Goal: Task Accomplishment & Management: Manage account settings

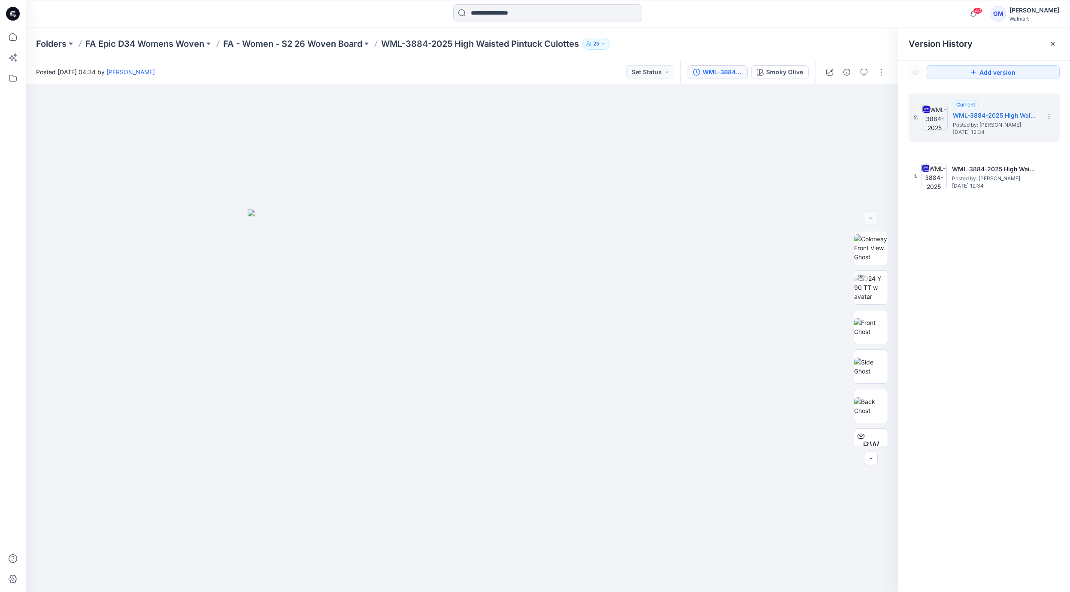
drag, startPoint x: 1004, startPoint y: 397, endPoint x: 1001, endPoint y: 383, distance: 14.9
click at [777, 397] on div "2. Current WML-3884-2025 High Waisted Pintuck Culottes_Full Colorway Posted by:…" at bounding box center [984, 344] width 172 height 520
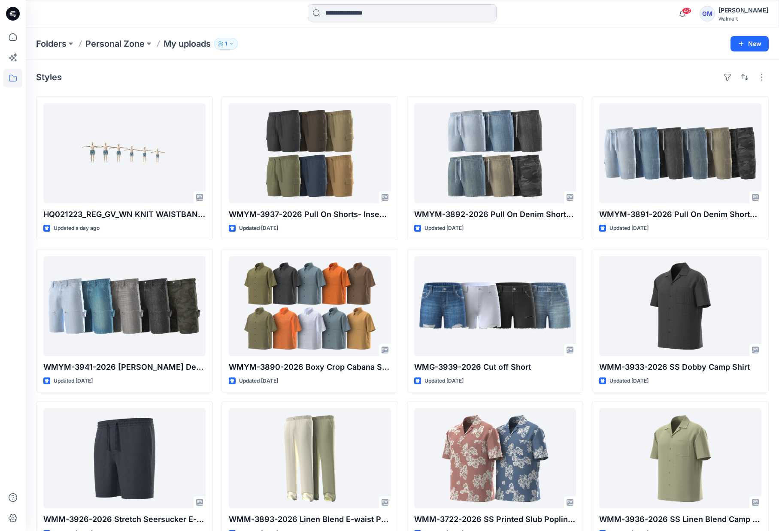
click at [477, 55] on div "Folders Personal Zone My uploads 1 New" at bounding box center [402, 43] width 753 height 33
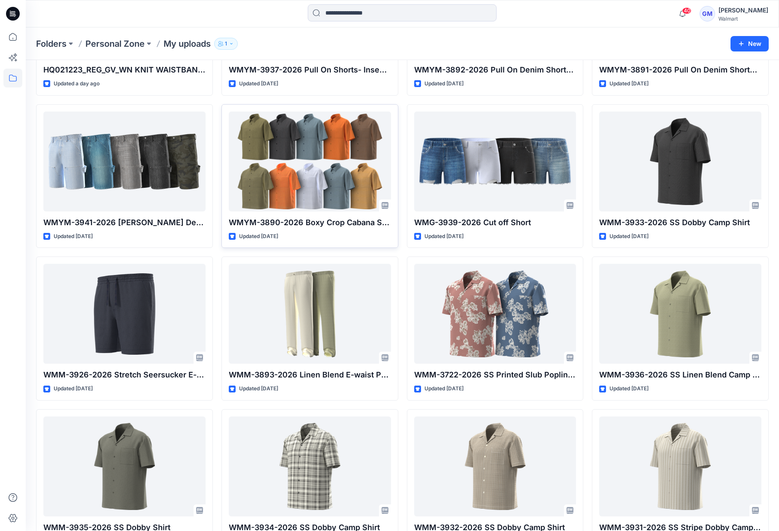
scroll to position [63, 0]
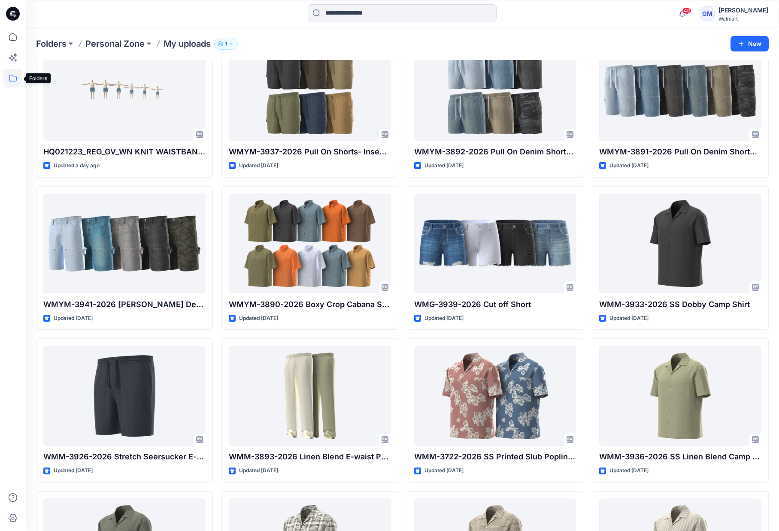
click at [17, 76] on icon at bounding box center [12, 78] width 19 height 19
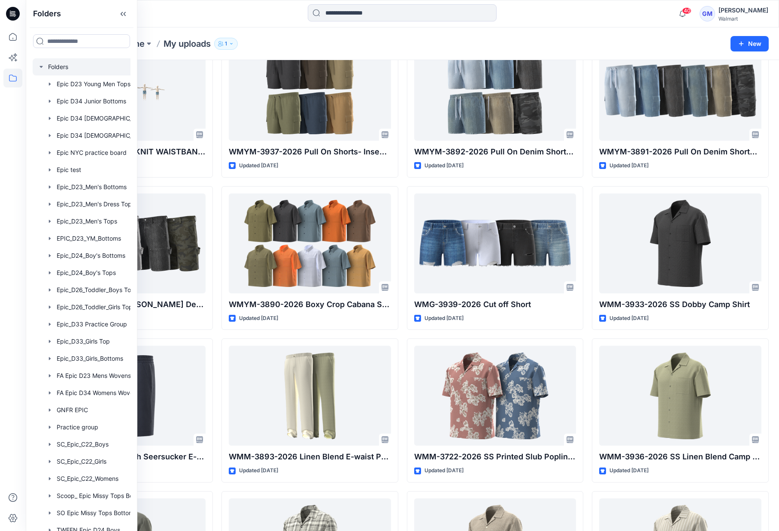
click at [77, 63] on div at bounding box center [93, 66] width 120 height 17
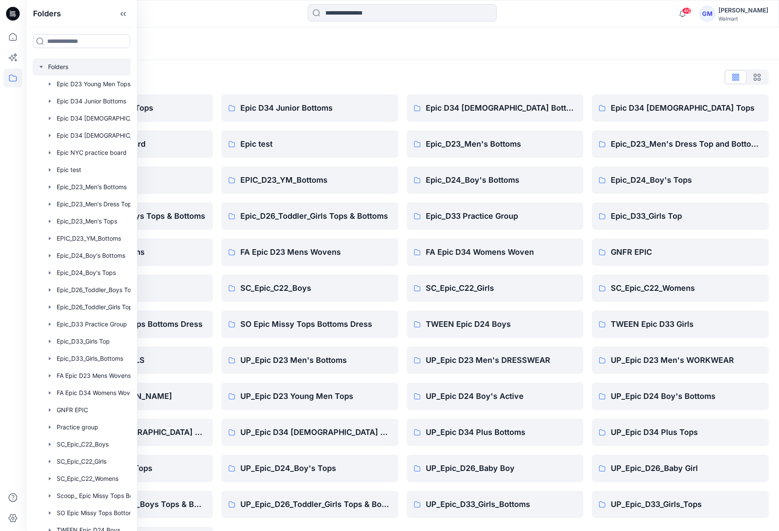
click at [163, 67] on div "Folders List Epic D23 Young Men Tops Epic NYC practice board Epic_D23_Men's Top…" at bounding box center [402, 312] width 753 height 505
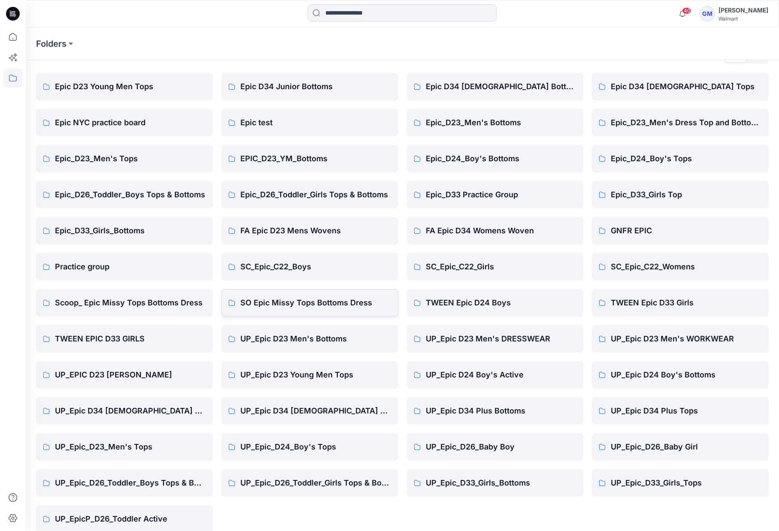
scroll to position [33, 0]
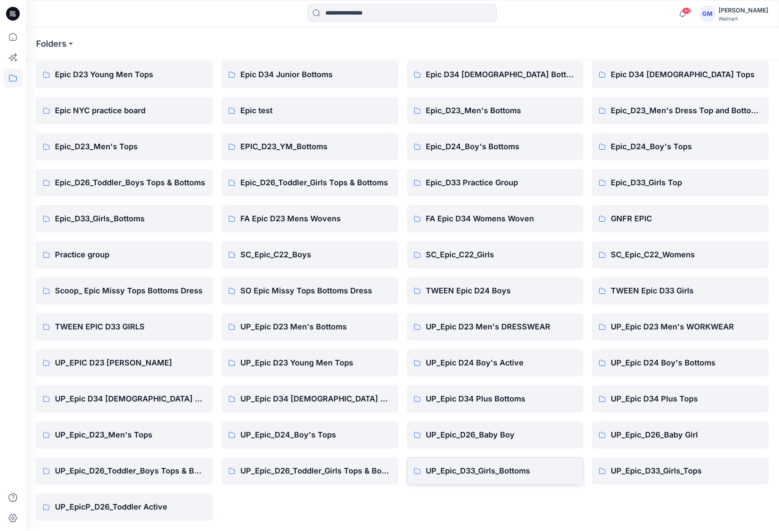
click at [497, 470] on p "UP_Epic_D33_Girls_Bottoms" at bounding box center [501, 471] width 151 height 12
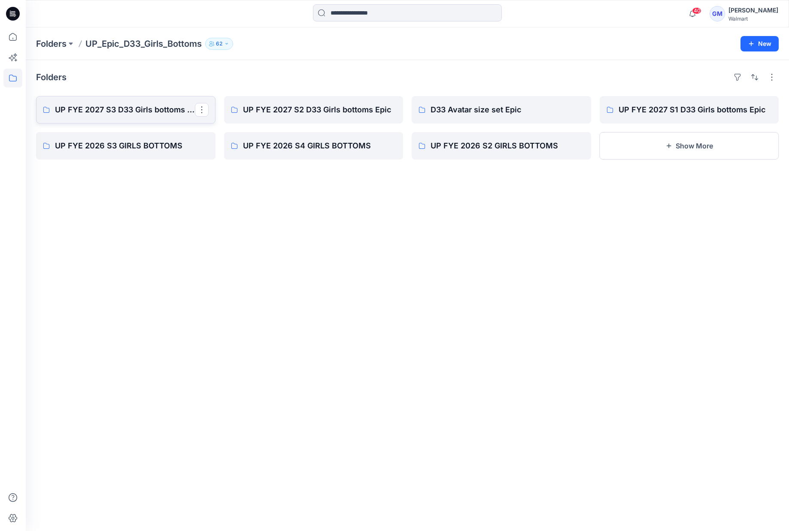
click at [112, 112] on p "UP FYE 2027 S3 D33 Girls bottoms Epic" at bounding box center [125, 110] width 140 height 12
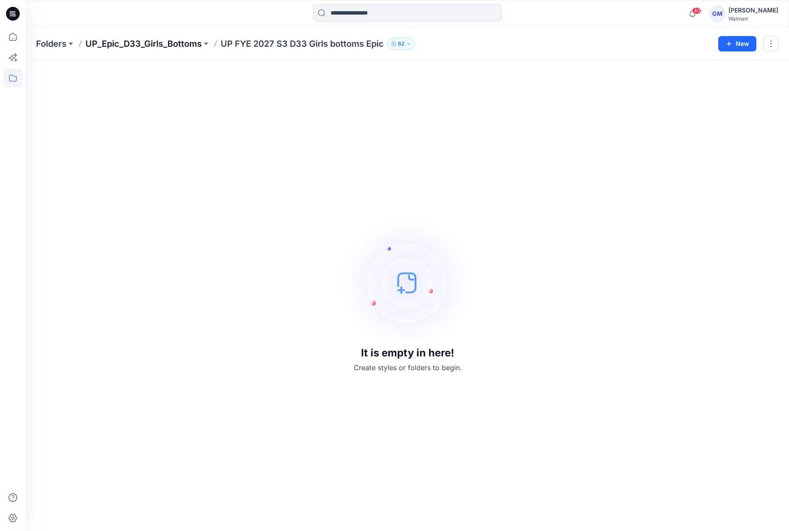
click at [150, 42] on p "UP_Epic_D33_Girls_Bottoms" at bounding box center [143, 44] width 116 height 12
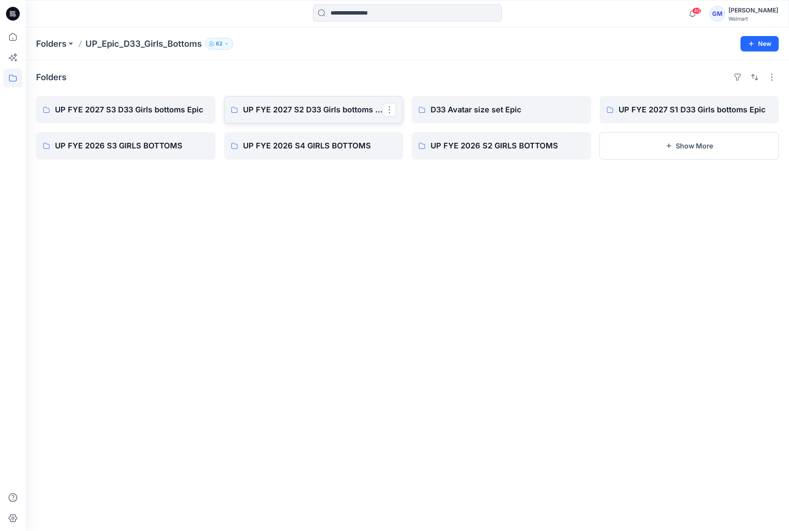
click at [333, 117] on link "UP FYE 2027 S2 D33 Girls bottoms Epic" at bounding box center [313, 109] width 179 height 27
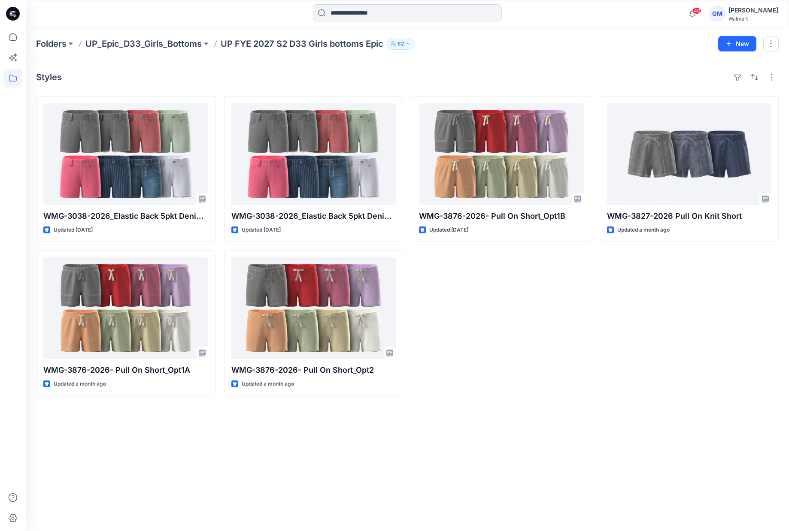
click at [528, 367] on div "WMG-3876-2026- Pull On Short_Opt1B Updated 7 days ago" at bounding box center [501, 246] width 179 height 300
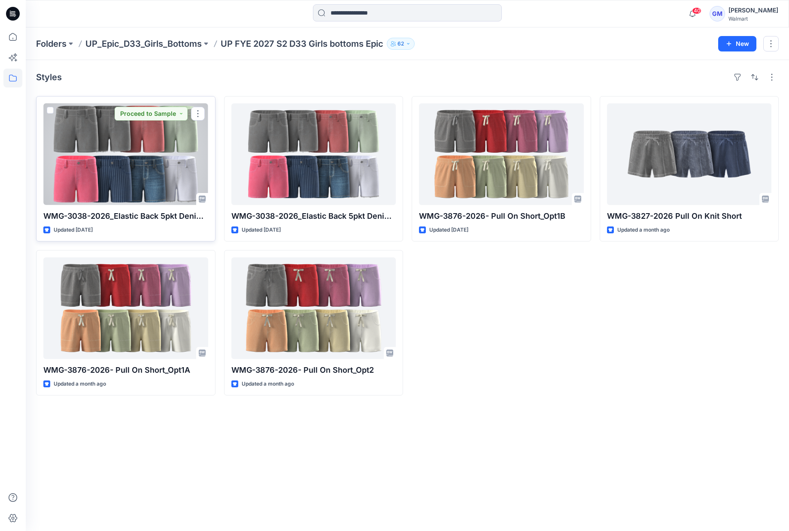
click at [133, 184] on div at bounding box center [125, 154] width 165 height 102
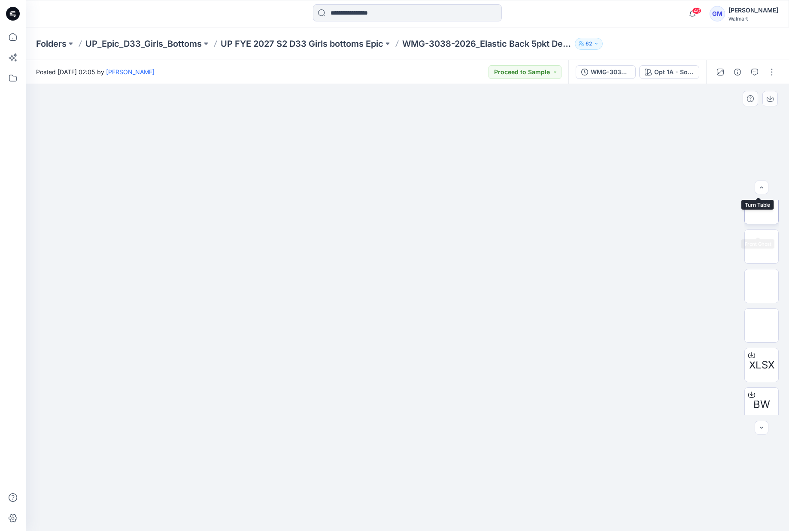
scroll to position [96, 0]
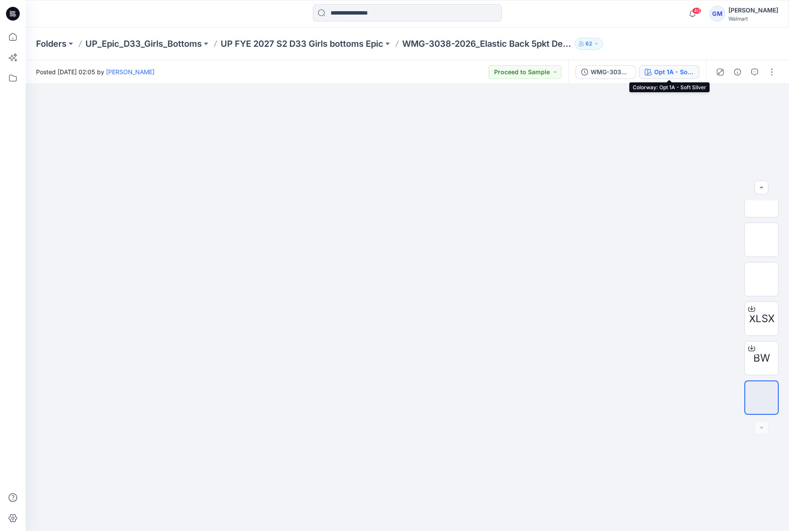
click at [661, 78] on button "Opt 1A - Soft Silver" at bounding box center [669, 72] width 60 height 14
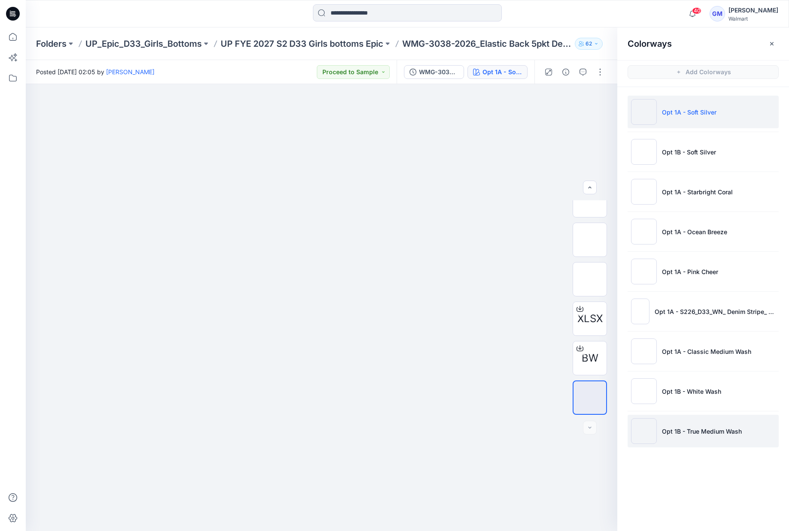
click at [706, 431] on p "Opt 1B - True Medium Wash" at bounding box center [702, 431] width 80 height 9
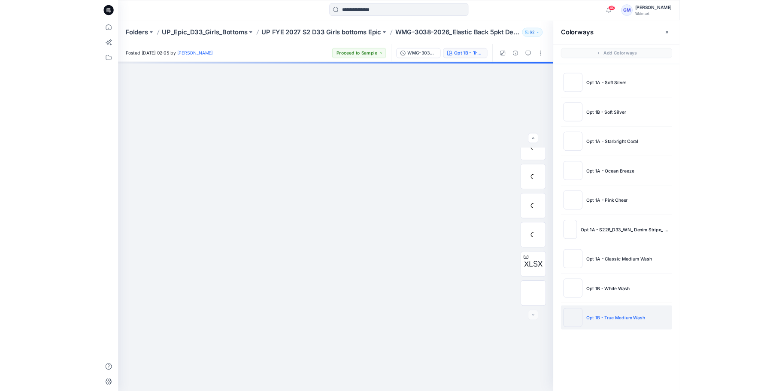
scroll to position [57, 0]
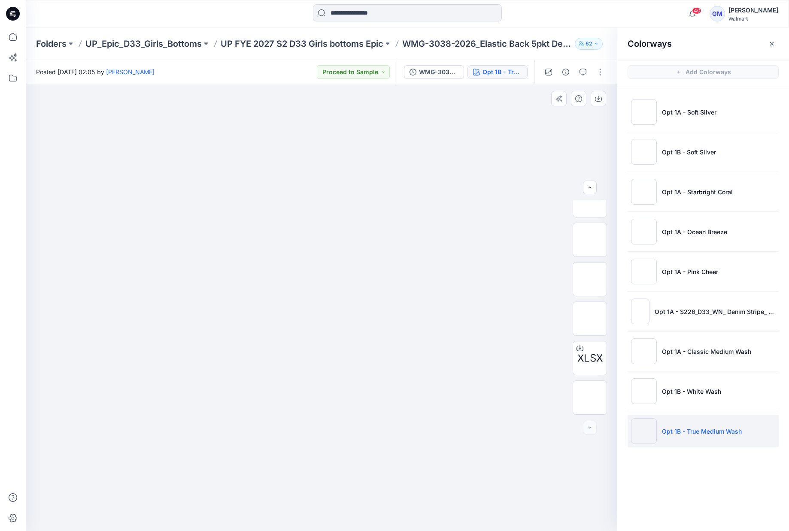
click at [403, 258] on div at bounding box center [321, 307] width 591 height 447
click at [385, 212] on div at bounding box center [321, 307] width 591 height 447
click at [711, 501] on div "Colorways Add Colorways Opt 1A - Soft Silver Opt 1B - Soft Silver Opt 1A - Star…" at bounding box center [703, 279] width 172 height 504
click at [454, 469] on div at bounding box center [321, 307] width 591 height 447
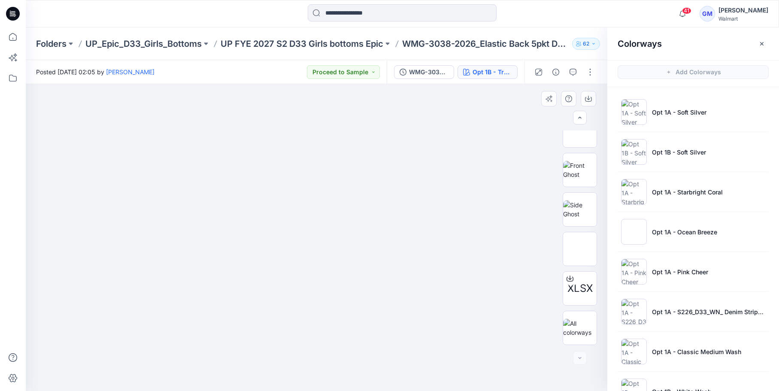
click at [372, 176] on img at bounding box center [317, 176] width 112 height 0
click at [40, 328] on div at bounding box center [317, 237] width 582 height 307
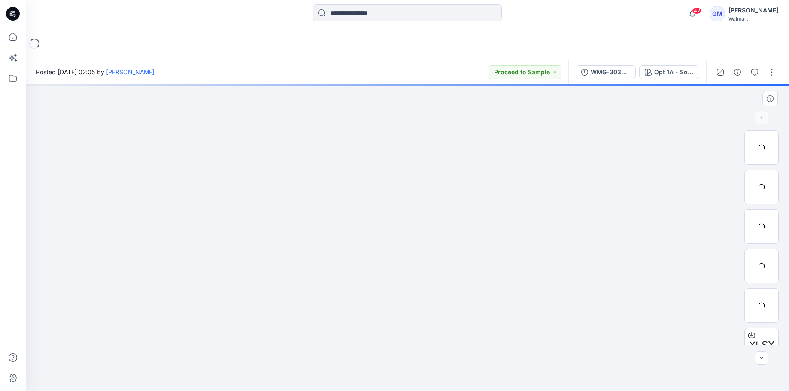
click at [458, 211] on img at bounding box center [407, 250] width 429 height 282
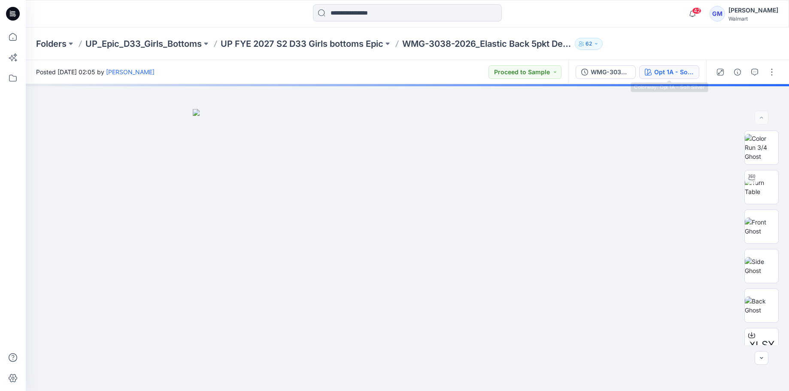
click at [676, 73] on div "Opt 1A - Soft Silver" at bounding box center [673, 71] width 39 height 9
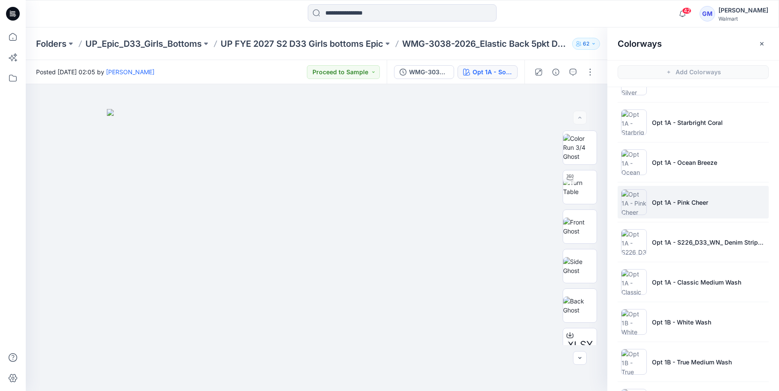
scroll to position [109, 0]
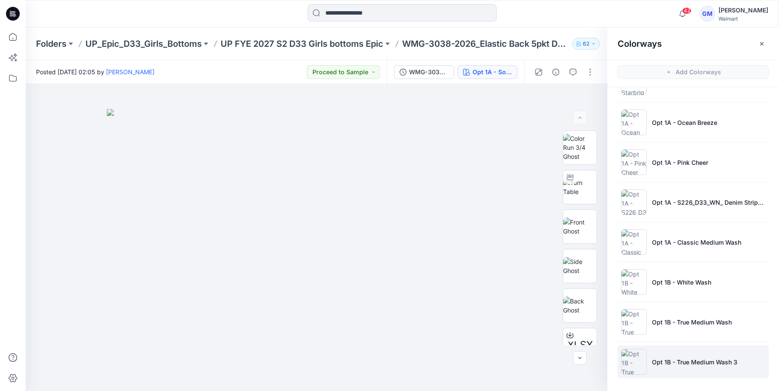
click at [706, 355] on li "Opt 1B - True Medium Wash 3" at bounding box center [693, 361] width 151 height 33
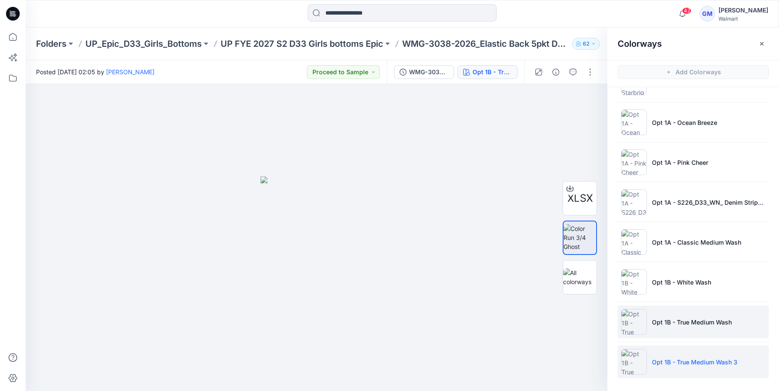
click at [666, 318] on p "Opt 1B - True Medium Wash" at bounding box center [692, 322] width 80 height 9
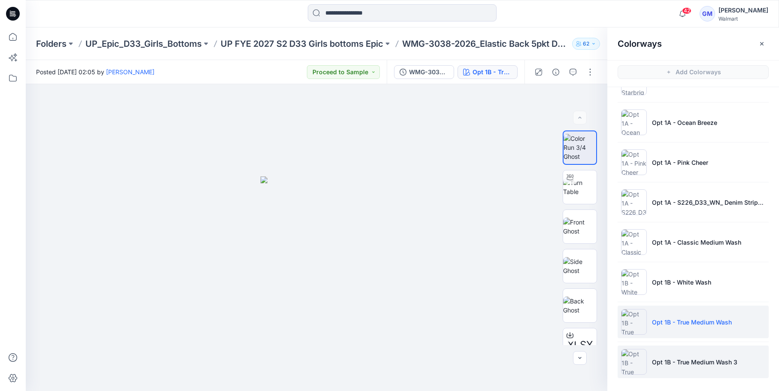
click at [688, 361] on p "Opt 1B - True Medium Wash 3" at bounding box center [694, 362] width 85 height 9
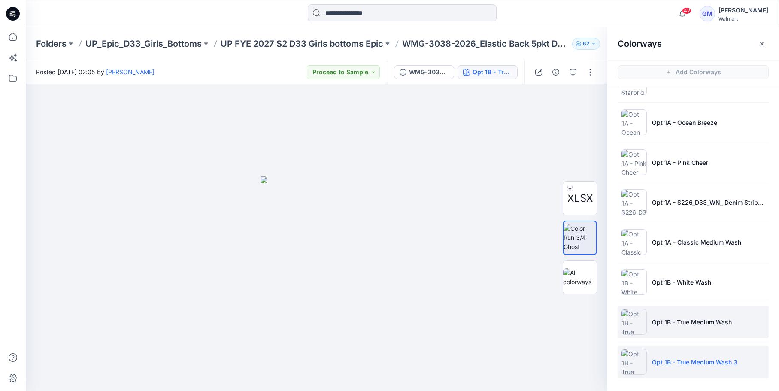
click at [674, 326] on p "Opt 1B - True Medium Wash" at bounding box center [692, 322] width 80 height 9
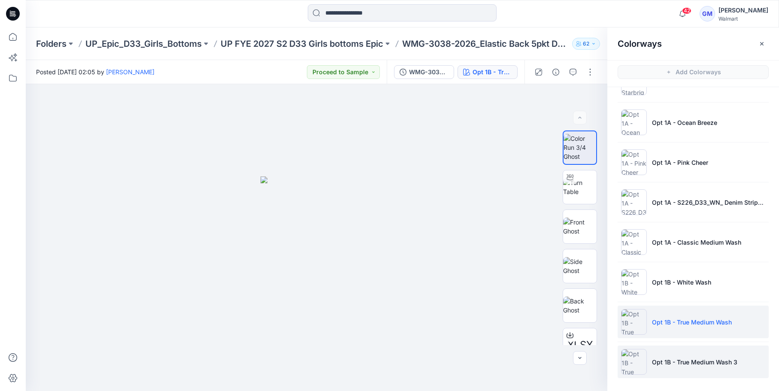
click at [685, 359] on p "Opt 1B - True Medium Wash 3" at bounding box center [694, 362] width 85 height 9
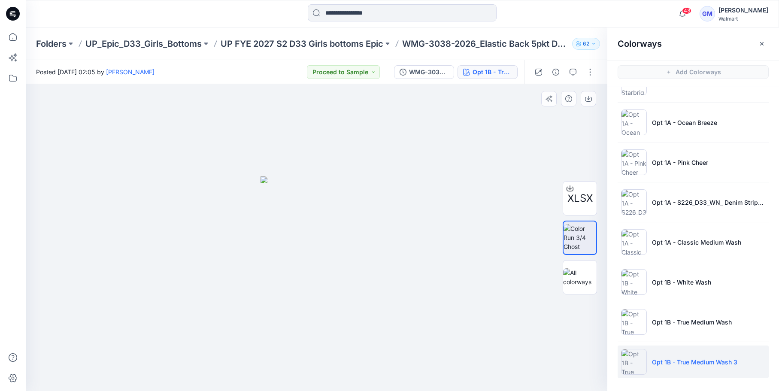
click at [237, 199] on div at bounding box center [317, 237] width 582 height 307
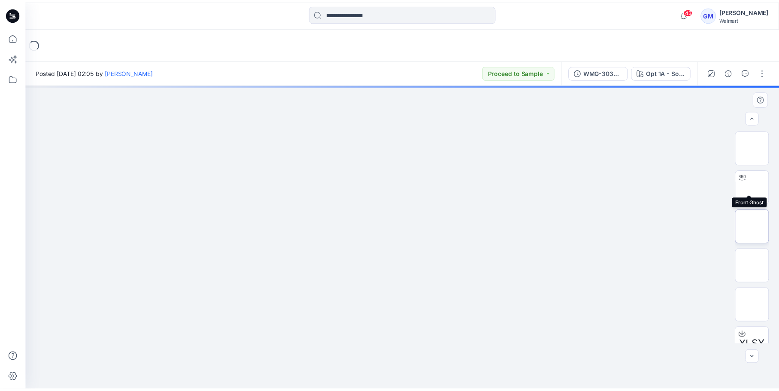
scroll to position [96, 0]
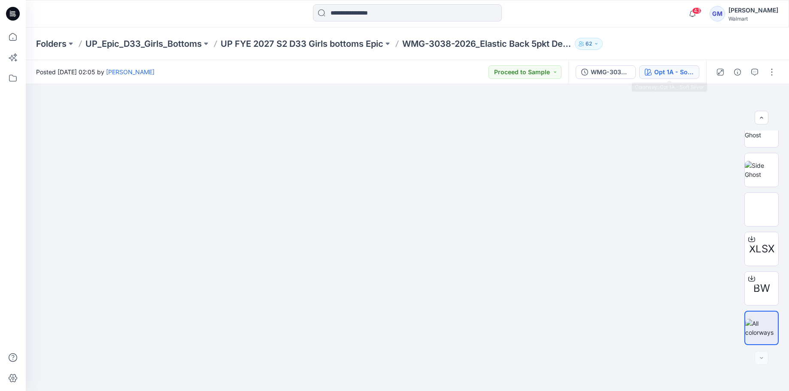
click at [658, 67] on div "Opt 1A - Soft Silver" at bounding box center [673, 71] width 39 height 9
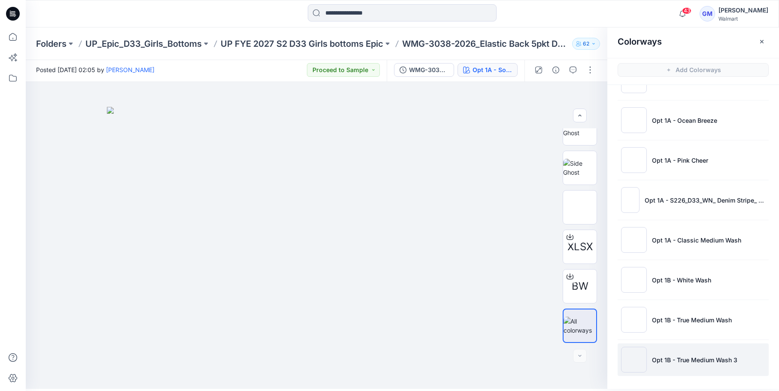
scroll to position [3, 0]
click at [710, 354] on li "Opt 1B - True Medium Wash 3" at bounding box center [693, 359] width 151 height 33
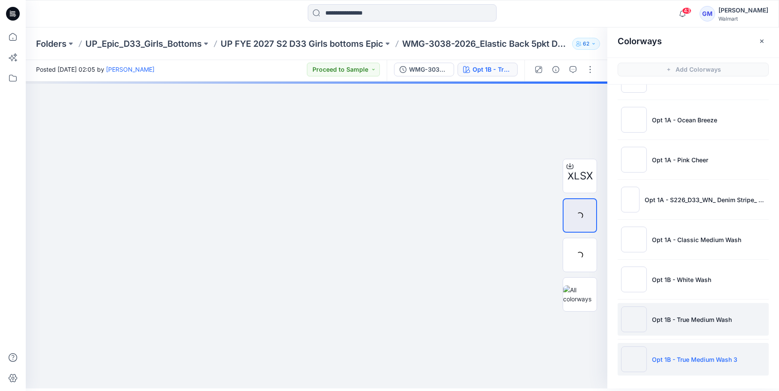
scroll to position [0, 0]
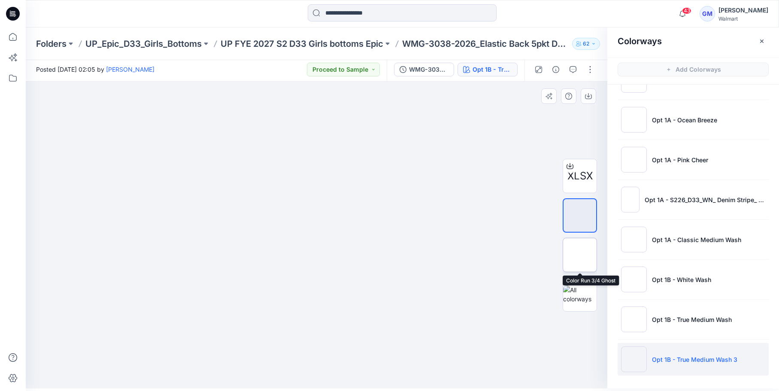
click at [580, 255] on img at bounding box center [580, 255] width 0 height 0
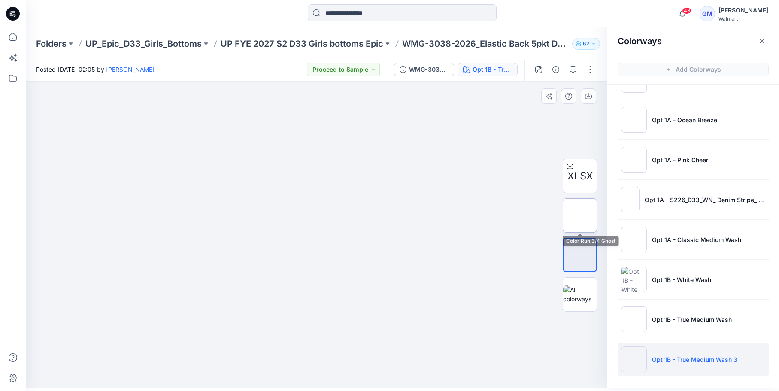
click at [580, 215] on img at bounding box center [580, 215] width 0 height 0
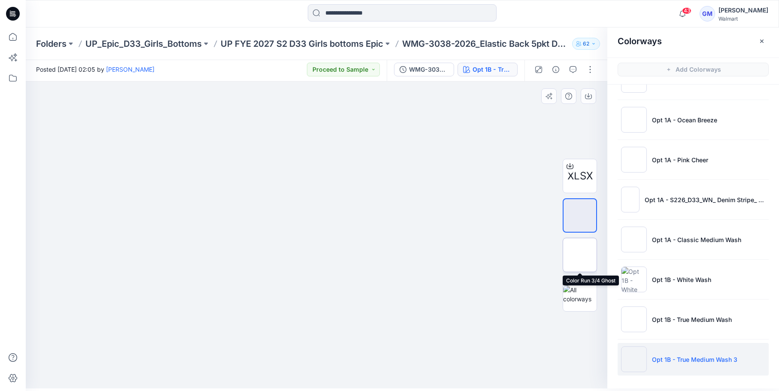
click at [580, 255] on img at bounding box center [580, 255] width 0 height 0
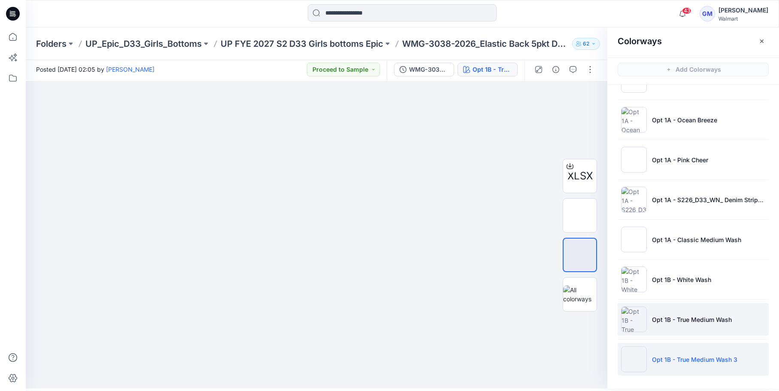
click at [702, 316] on p "Opt 1B - True Medium Wash" at bounding box center [692, 319] width 80 height 9
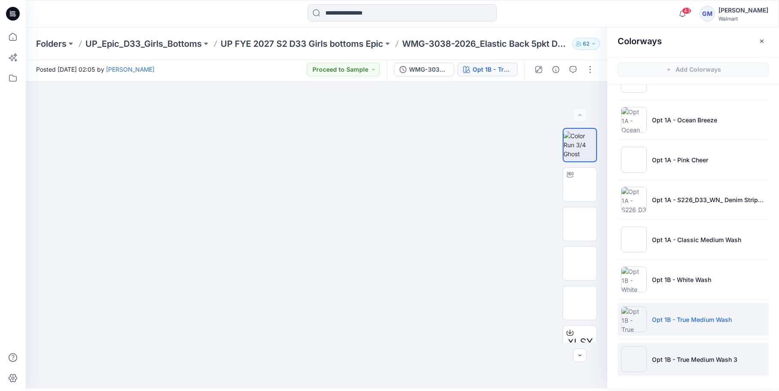
click at [697, 364] on li "Opt 1B - True Medium Wash 3" at bounding box center [693, 359] width 151 height 33
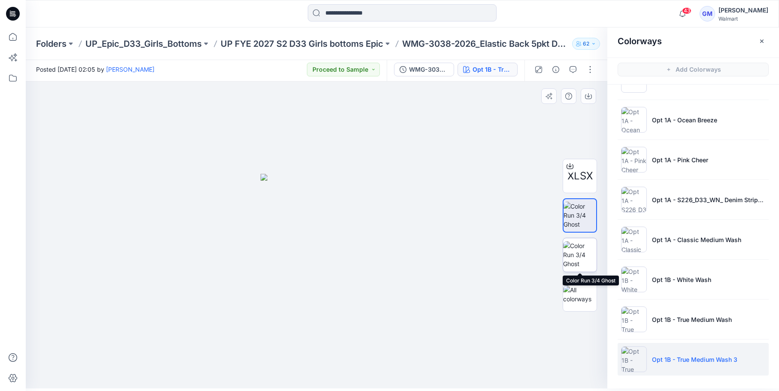
click at [588, 249] on img at bounding box center [579, 254] width 33 height 27
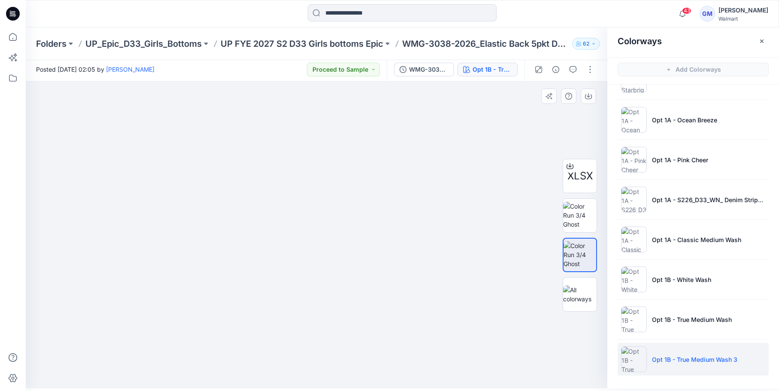
click at [138, 113] on div at bounding box center [317, 235] width 582 height 307
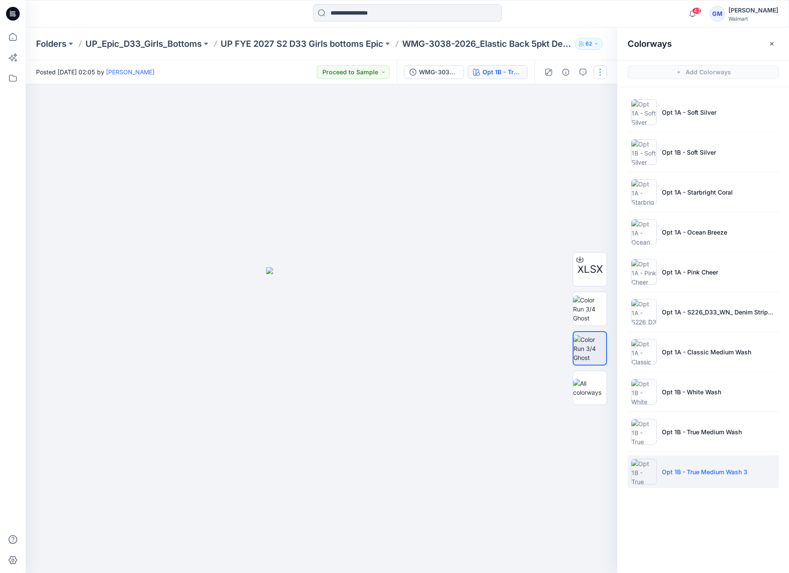
click at [602, 72] on button "button" at bounding box center [600, 72] width 14 height 14
click at [556, 112] on button "Edit" at bounding box center [563, 116] width 79 height 16
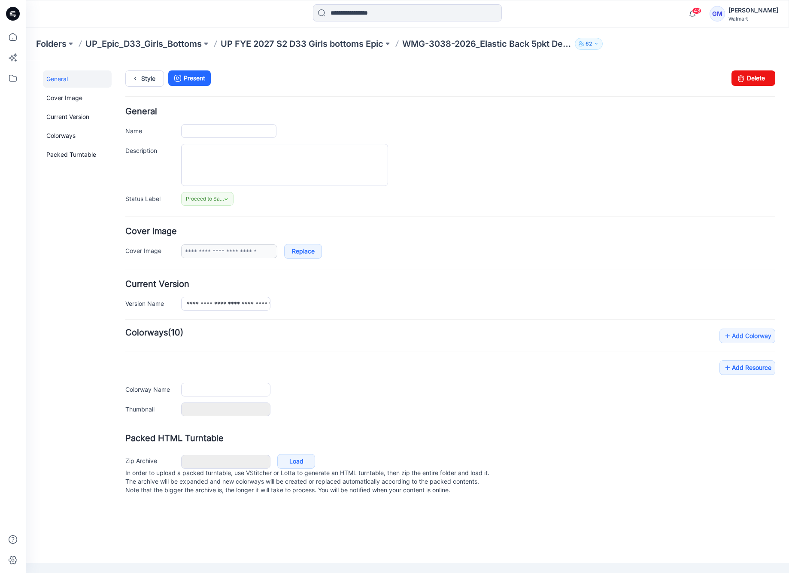
type input "**********"
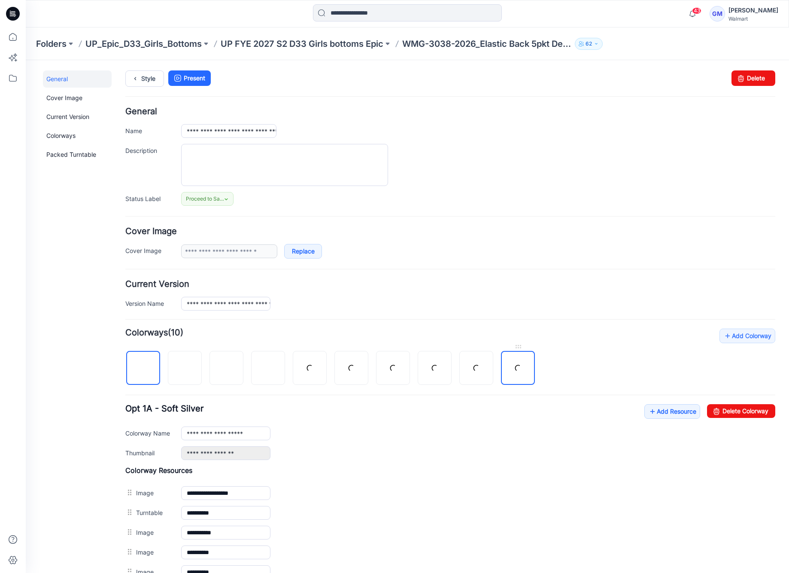
click at [524, 374] on link at bounding box center [518, 368] width 34 height 34
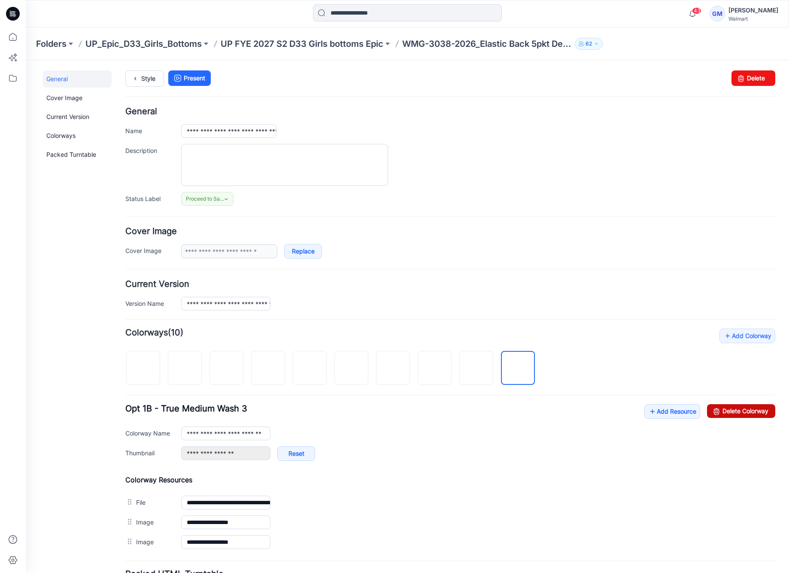
click at [736, 413] on link "Delete Colorway" at bounding box center [741, 411] width 68 height 14
type input "**********"
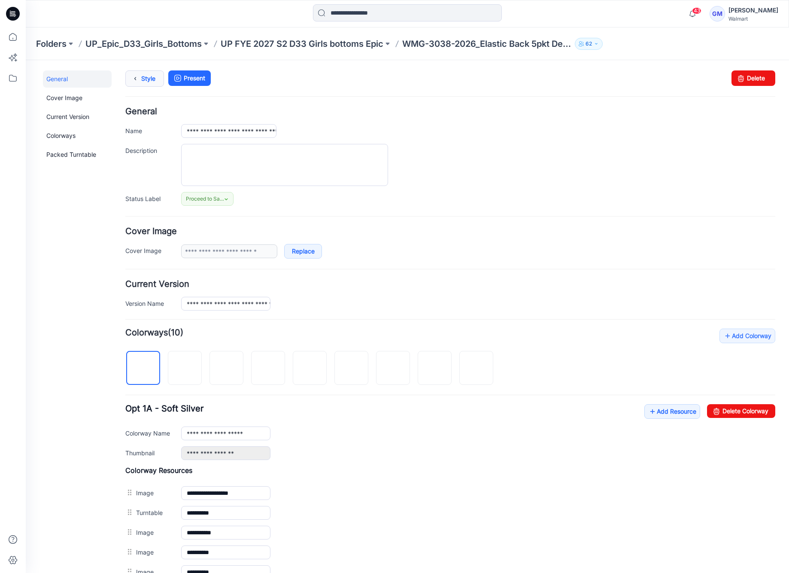
click at [135, 74] on icon at bounding box center [135, 78] width 12 height 15
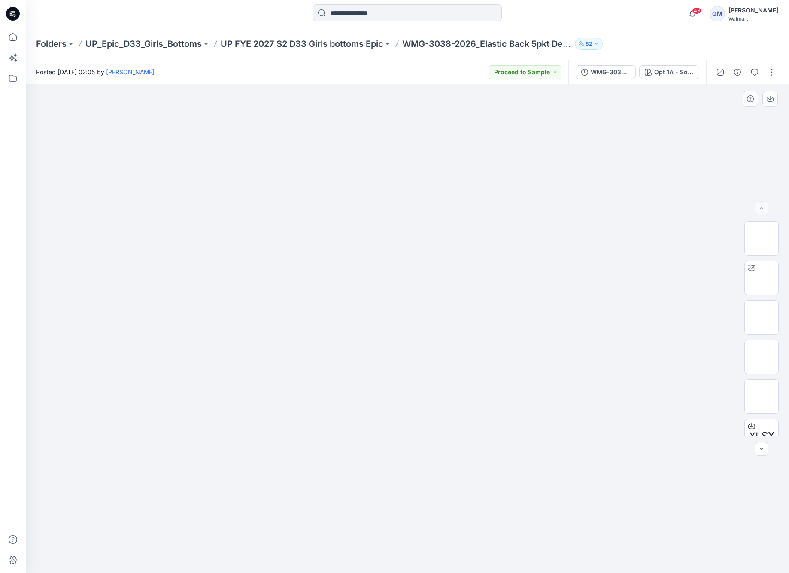
click at [204, 461] on div at bounding box center [407, 328] width 763 height 488
click at [674, 67] on div "Opt 1A - Soft Silver" at bounding box center [673, 71] width 39 height 9
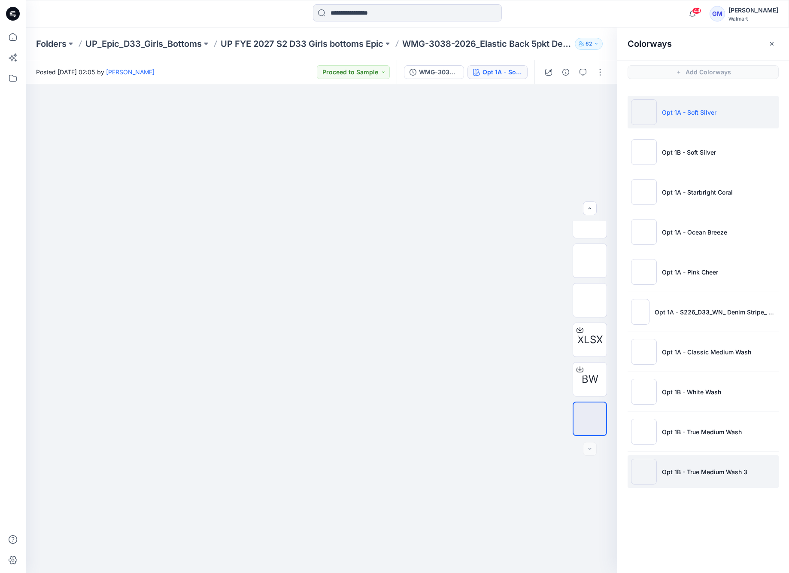
click at [735, 467] on p "Opt 1B - True Medium Wash 3" at bounding box center [704, 471] width 85 height 9
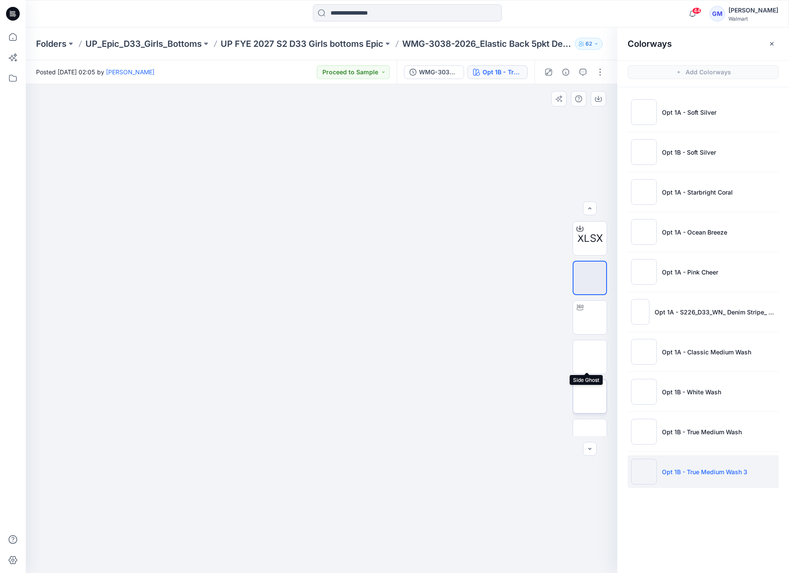
scroll to position [57, 0]
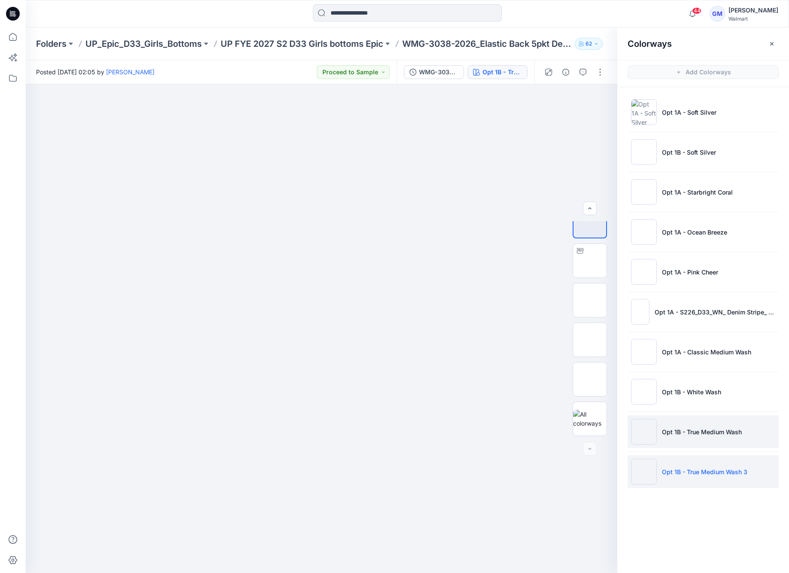
click at [697, 433] on p "Opt 1B - True Medium Wash" at bounding box center [702, 431] width 80 height 9
click at [688, 474] on p "Opt 1B - True Medium Wash 3" at bounding box center [704, 471] width 85 height 9
click at [685, 431] on p "Opt 1B - True Medium Wash" at bounding box center [702, 431] width 80 height 9
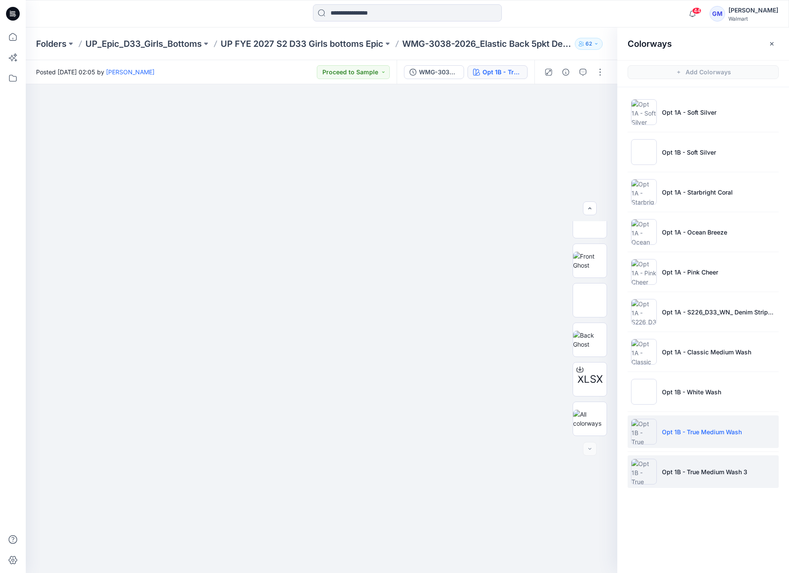
click at [686, 474] on p "Opt 1B - True Medium Wash 3" at bounding box center [704, 471] width 85 height 9
click at [709, 433] on p "Opt 1B - True Medium Wash" at bounding box center [702, 431] width 80 height 9
click at [708, 468] on p "Opt 1B - True Medium Wash 3" at bounding box center [704, 471] width 85 height 9
click at [703, 434] on p "Opt 1B - True Medium Wash" at bounding box center [702, 431] width 80 height 9
click at [698, 475] on p "Opt 1B - True Medium Wash 3" at bounding box center [704, 471] width 85 height 9
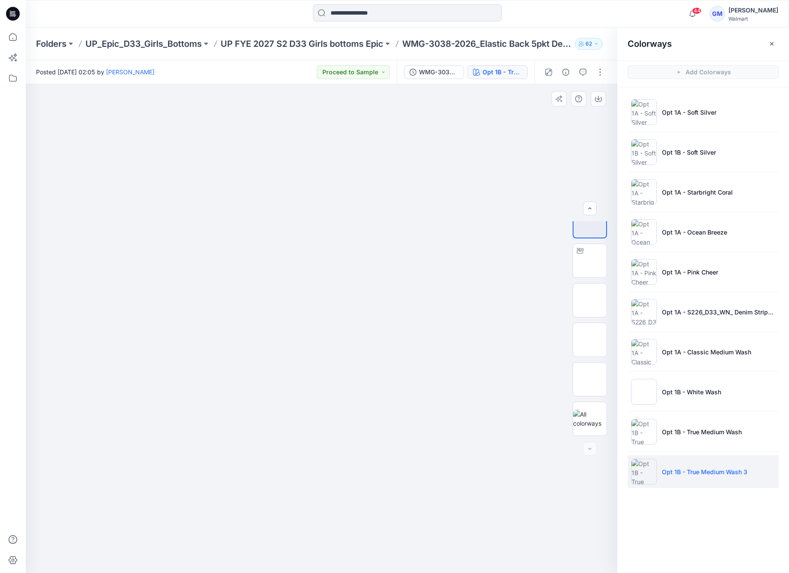
click at [415, 291] on div at bounding box center [321, 328] width 591 height 488
click at [603, 97] on button "button" at bounding box center [598, 98] width 15 height 15
click at [256, 376] on div at bounding box center [321, 328] width 591 height 488
drag, startPoint x: 740, startPoint y: 473, endPoint x: 687, endPoint y: 473, distance: 53.2
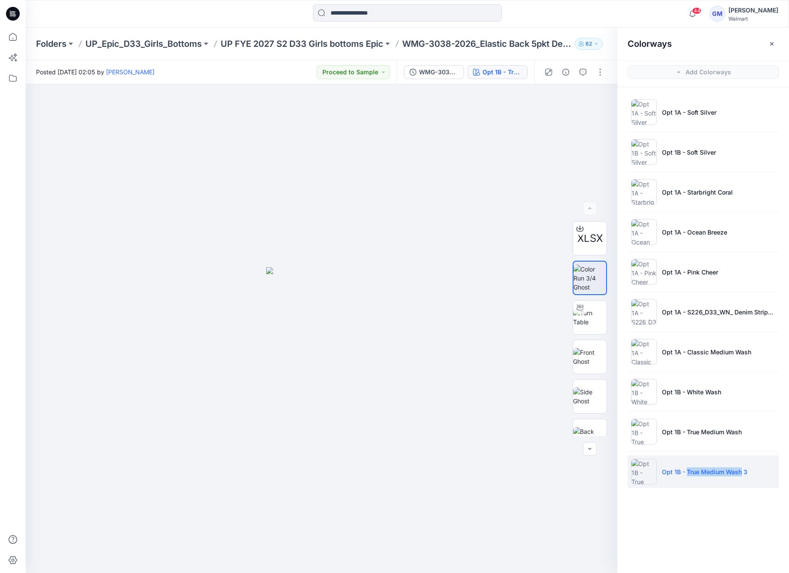
click at [687, 473] on p "Opt 1B - True Medium Wash 3" at bounding box center [704, 471] width 85 height 9
copy p "True Medium Wash"
click at [263, 514] on div at bounding box center [321, 328] width 591 height 488
click at [52, 44] on p "Folders" at bounding box center [51, 44] width 30 height 12
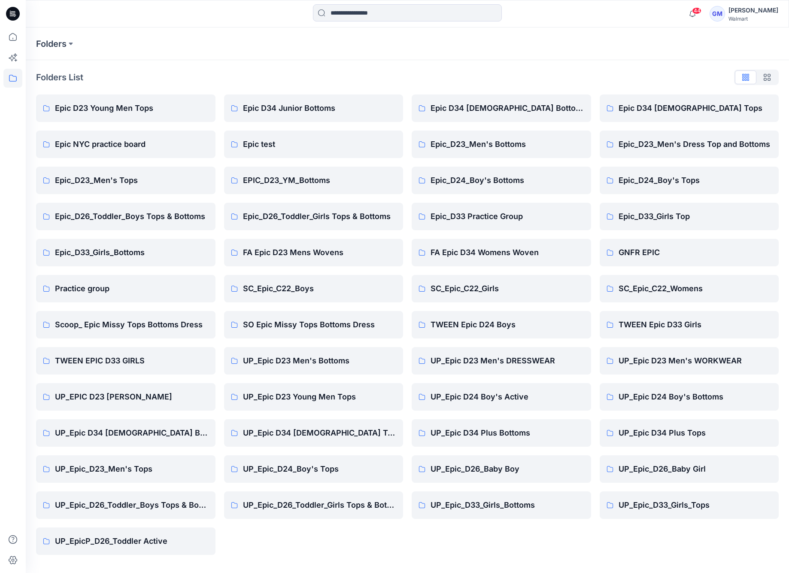
click at [271, 52] on div "Folders" at bounding box center [407, 43] width 763 height 33
click at [136, 64] on div "Folders List Epic D23 Young Men Tops Epic NYC practice board Epic_D23_Men's Top…" at bounding box center [407, 312] width 763 height 505
click at [302, 433] on p "UP_Epic D34 Ladies Top" at bounding box center [320, 433] width 154 height 12
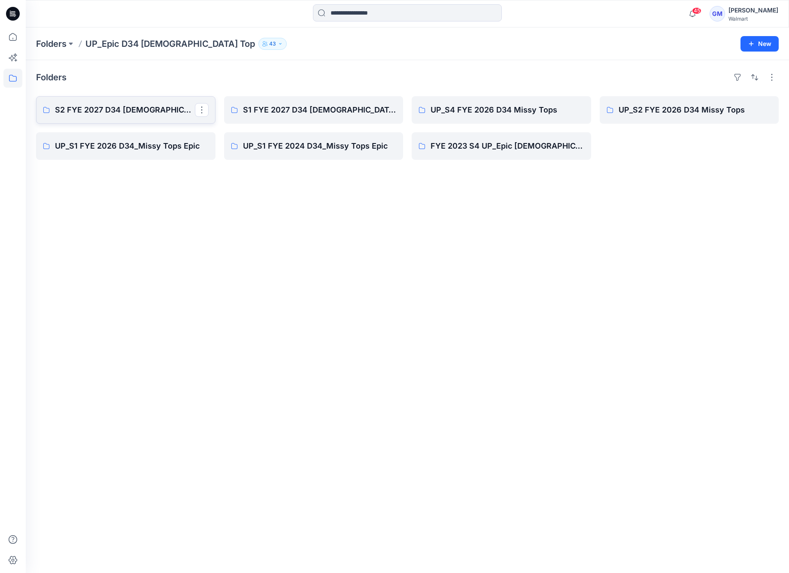
click at [125, 110] on p "S2 FYE 2027 D34 Ladies Woven Tops and Jackets" at bounding box center [125, 110] width 140 height 12
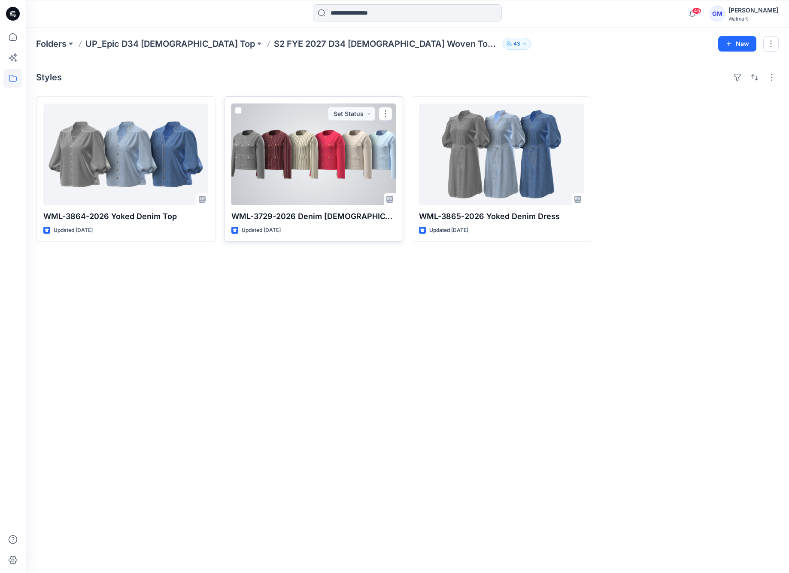
click at [345, 175] on div at bounding box center [313, 154] width 165 height 102
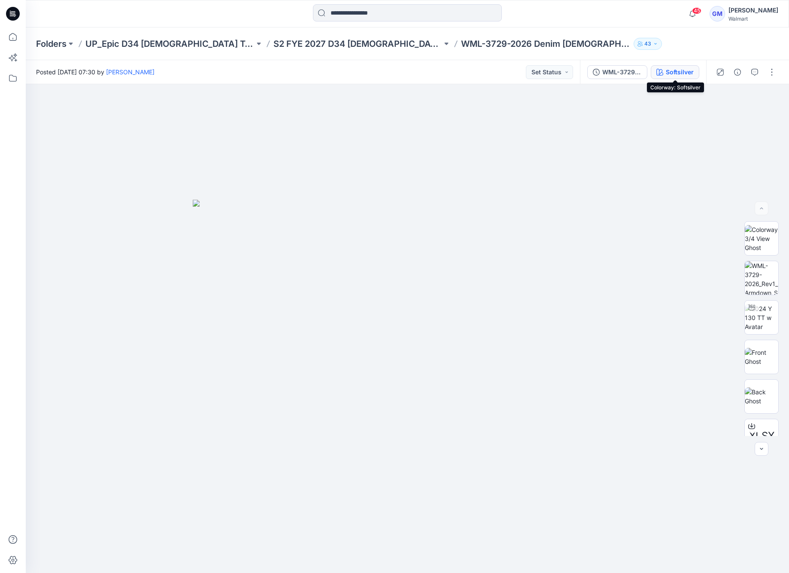
click at [671, 67] on button "Softsilver" at bounding box center [675, 72] width 48 height 14
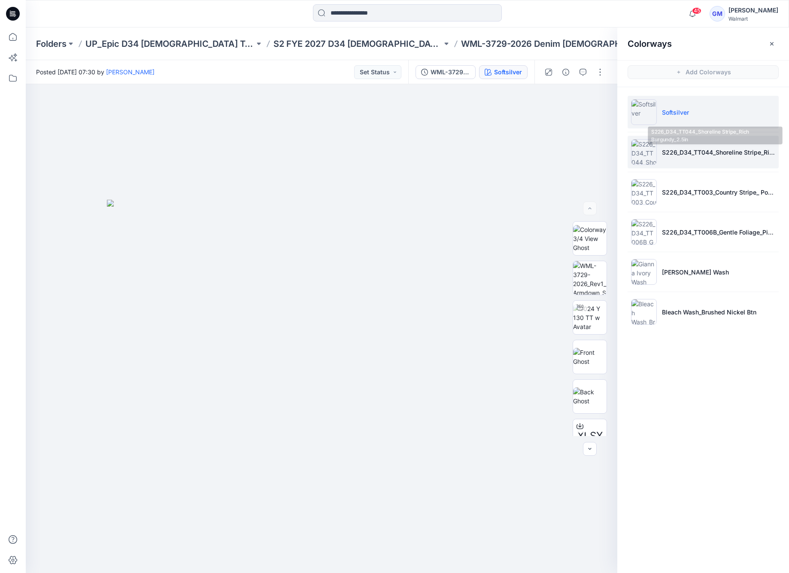
click at [684, 145] on li "S226_D34_TT044_Shoreline Stripe_Rich Burgundy_2.5in" at bounding box center [702, 152] width 151 height 33
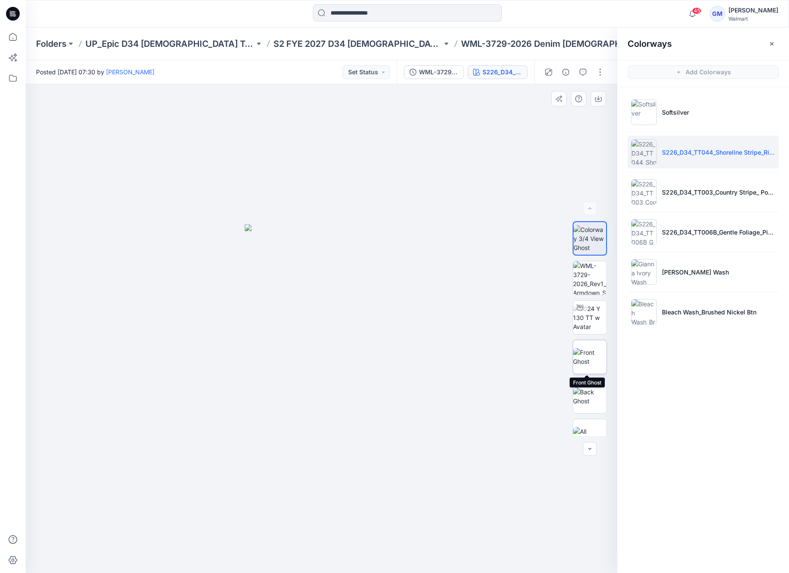
click at [589, 348] on img at bounding box center [589, 357] width 33 height 18
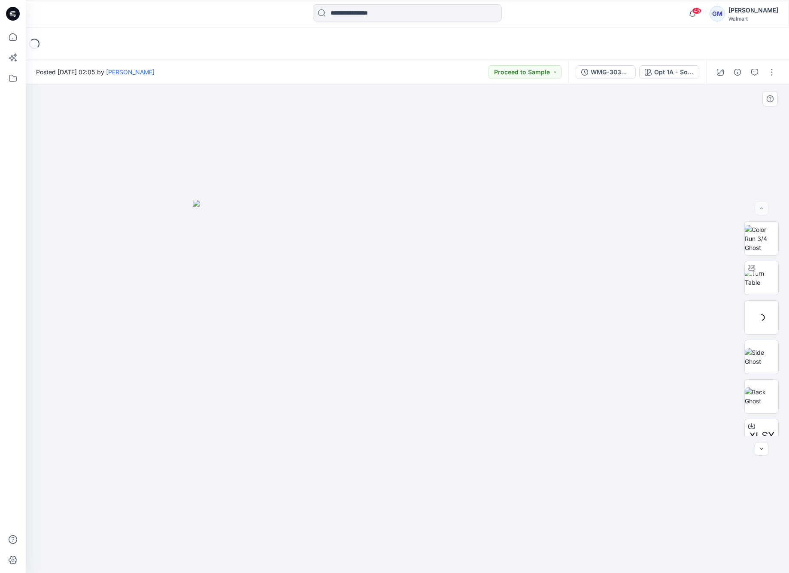
click at [442, 230] on img at bounding box center [407, 386] width 429 height 373
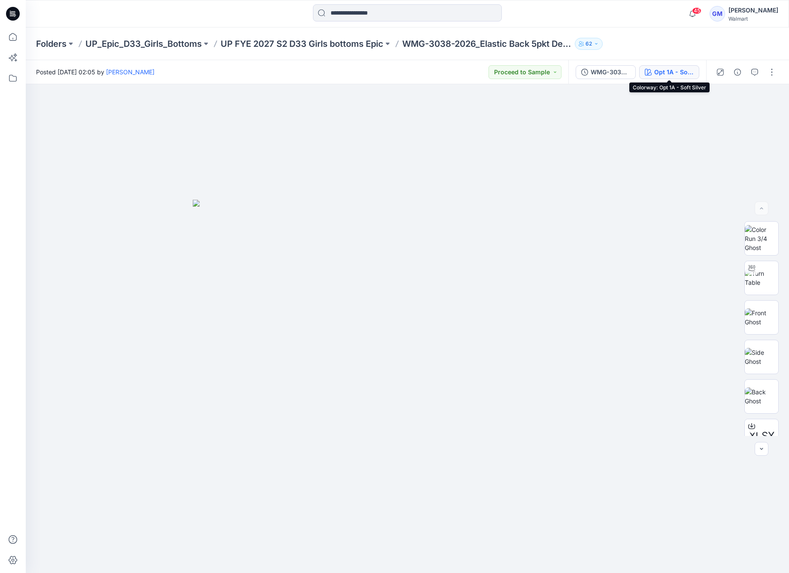
click at [669, 73] on div "Opt 1A - Soft Silver" at bounding box center [673, 71] width 39 height 9
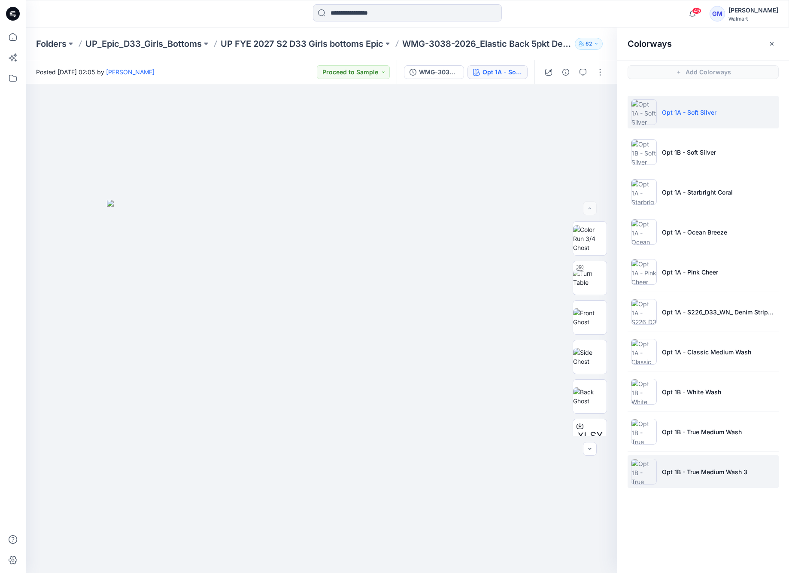
click at [689, 462] on li "Opt 1B - True Medium Wash 3" at bounding box center [702, 471] width 151 height 33
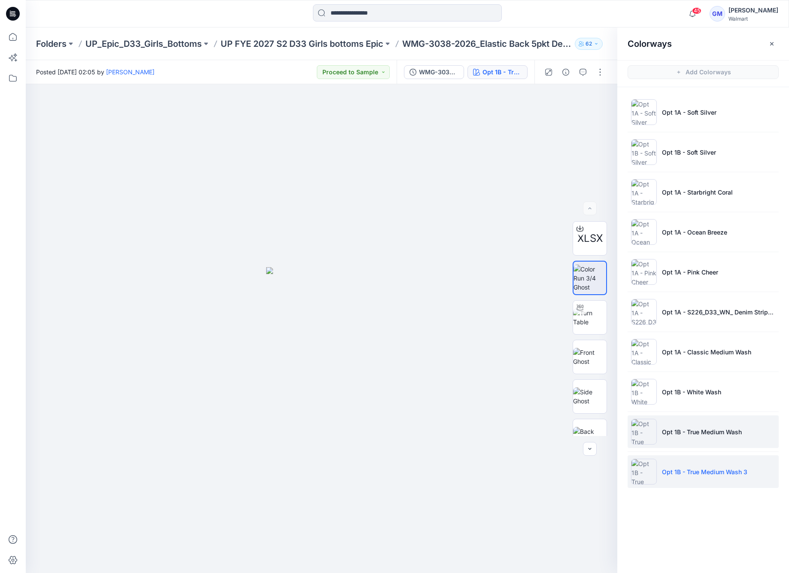
click at [703, 431] on p "Opt 1B - True Medium Wash" at bounding box center [702, 431] width 80 height 9
click at [706, 481] on li "Opt 1B - True Medium Wash 3" at bounding box center [702, 471] width 151 height 33
click at [594, 74] on button "button" at bounding box center [600, 72] width 14 height 14
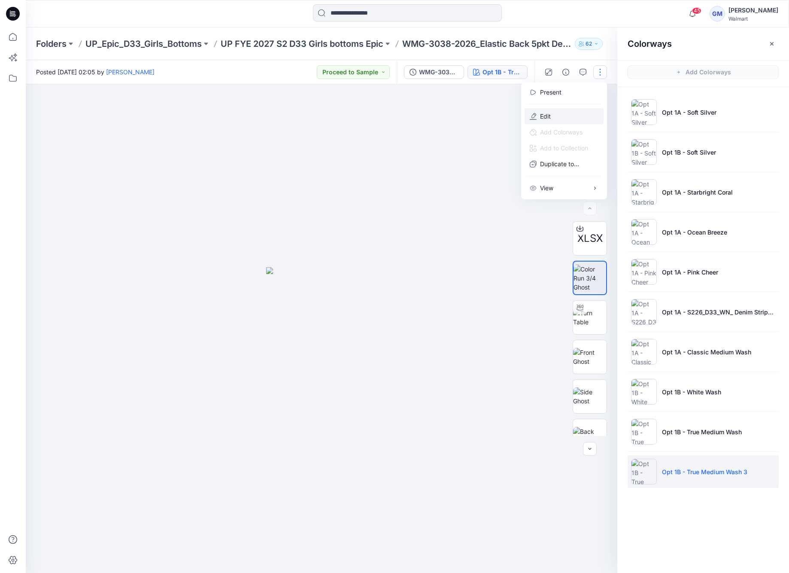
click at [566, 113] on button "Edit" at bounding box center [563, 116] width 79 height 16
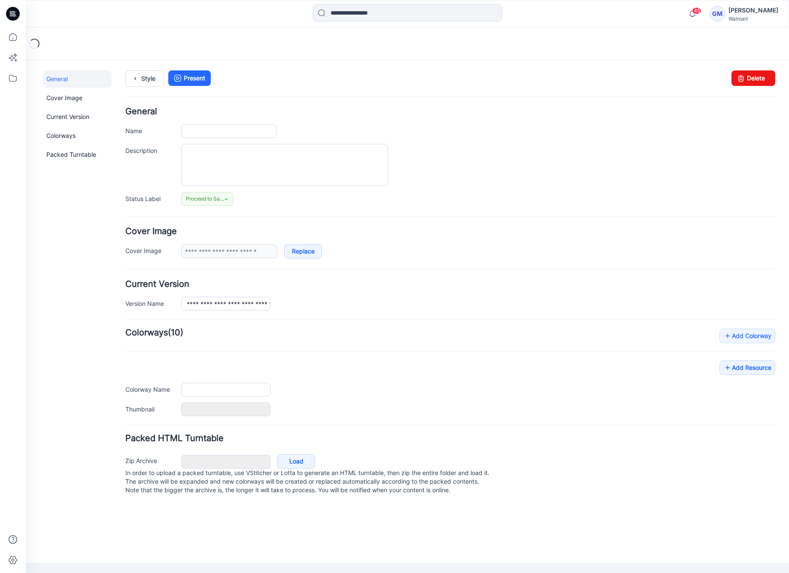
type input "**********"
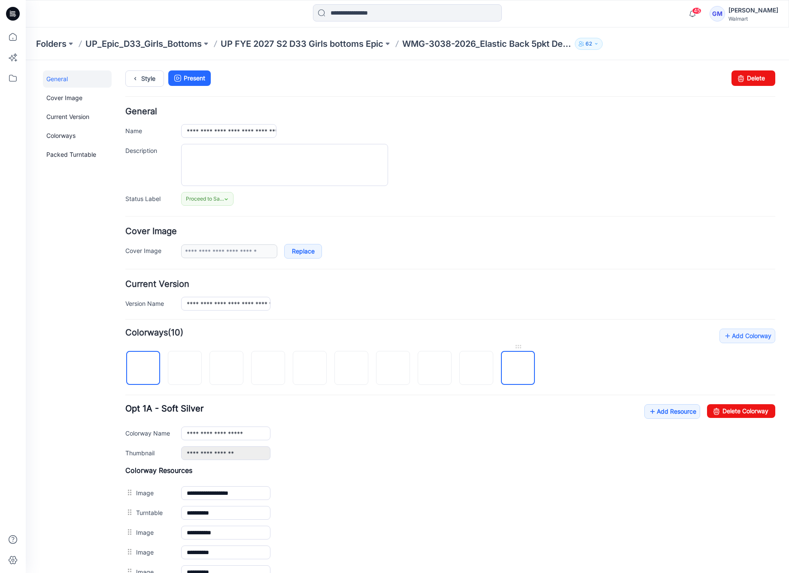
click at [518, 368] on img at bounding box center [518, 368] width 0 height 0
click at [753, 411] on link "Delete Colorway" at bounding box center [741, 411] width 68 height 14
type input "**********"
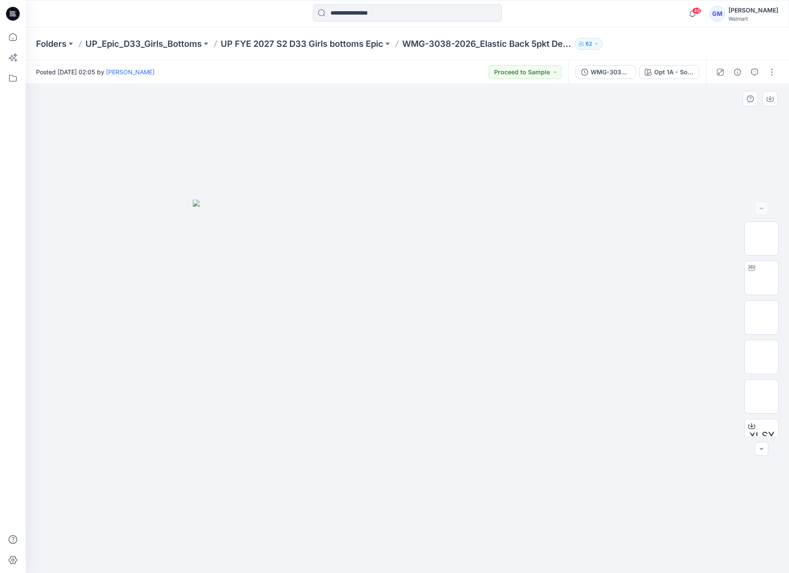
drag, startPoint x: 495, startPoint y: 399, endPoint x: 573, endPoint y: 221, distance: 194.5
click at [498, 395] on img at bounding box center [407, 386] width 429 height 373
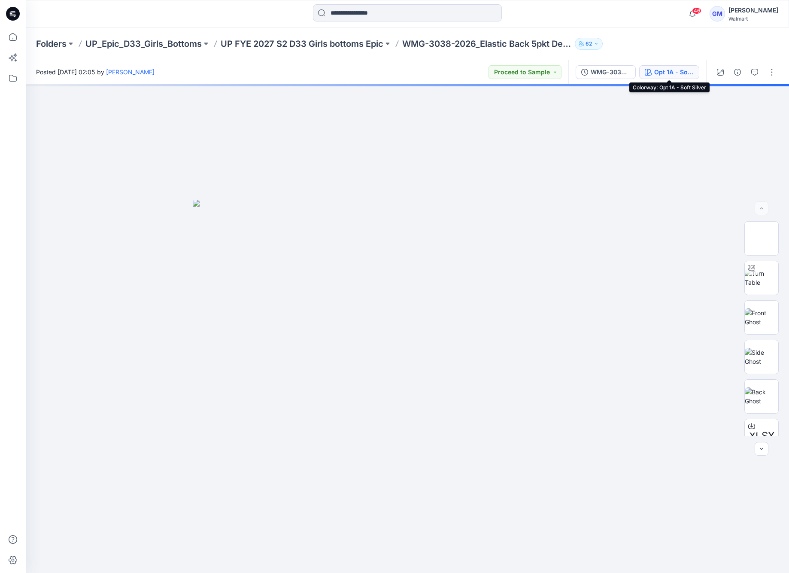
click at [676, 70] on div "Opt 1A - Soft Silver" at bounding box center [673, 71] width 39 height 9
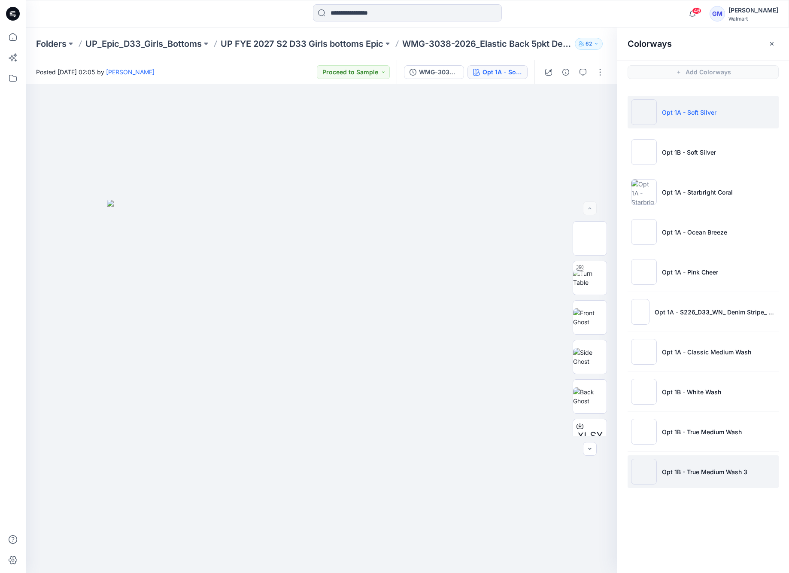
click at [709, 469] on p "Opt 1B - True Medium Wash 3" at bounding box center [704, 471] width 85 height 9
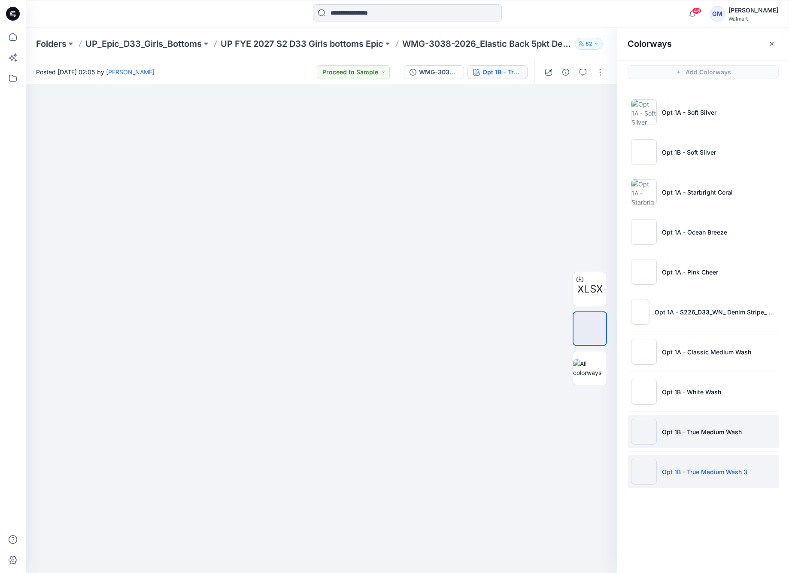
click at [709, 443] on li "Opt 1B - True Medium Wash" at bounding box center [702, 431] width 151 height 33
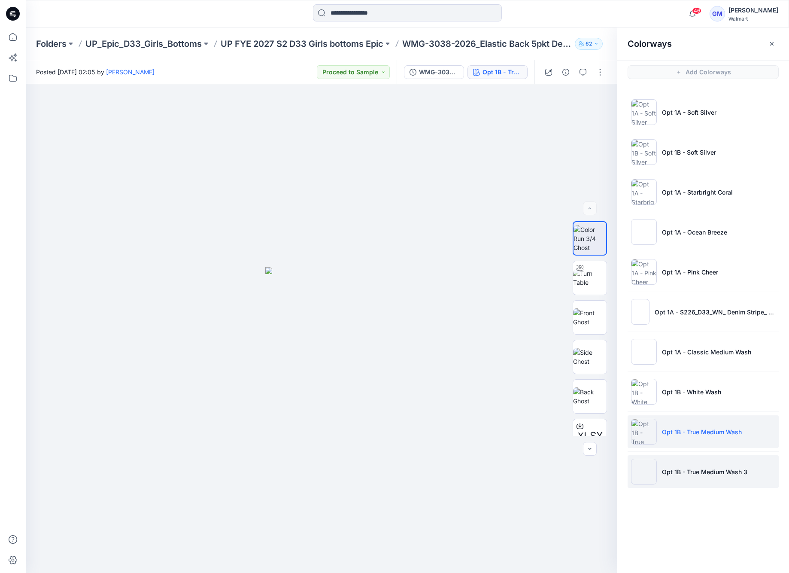
click at [695, 471] on p "Opt 1B - True Medium Wash 3" at bounding box center [704, 471] width 85 height 9
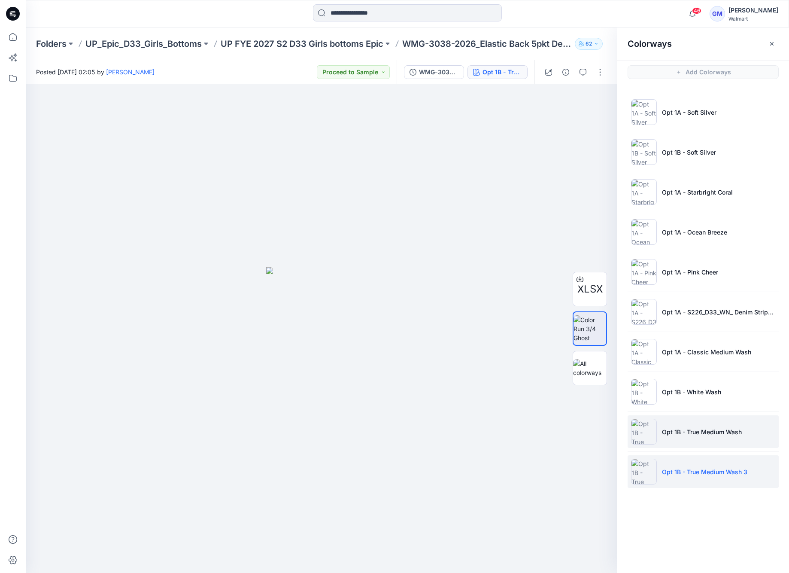
click at [702, 432] on p "Opt 1B - True Medium Wash" at bounding box center [702, 431] width 80 height 9
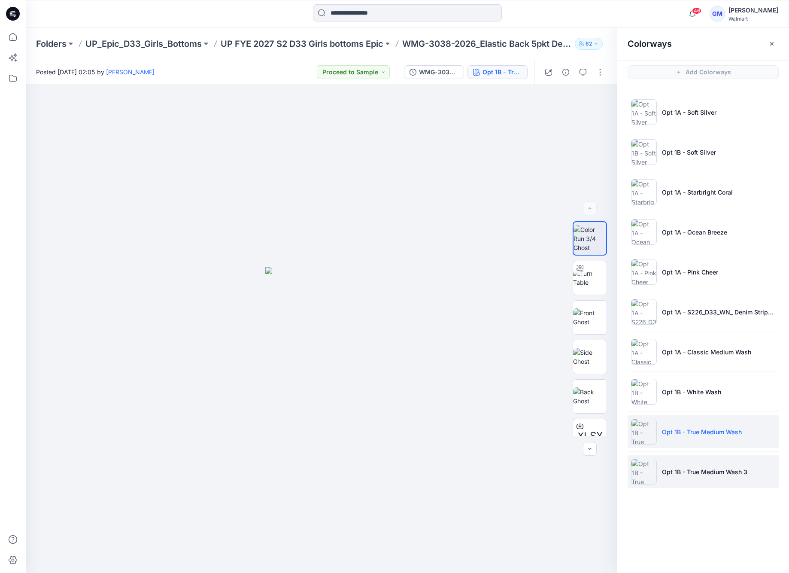
click at [709, 467] on p "Opt 1B - True Medium Wash 3" at bounding box center [704, 471] width 85 height 9
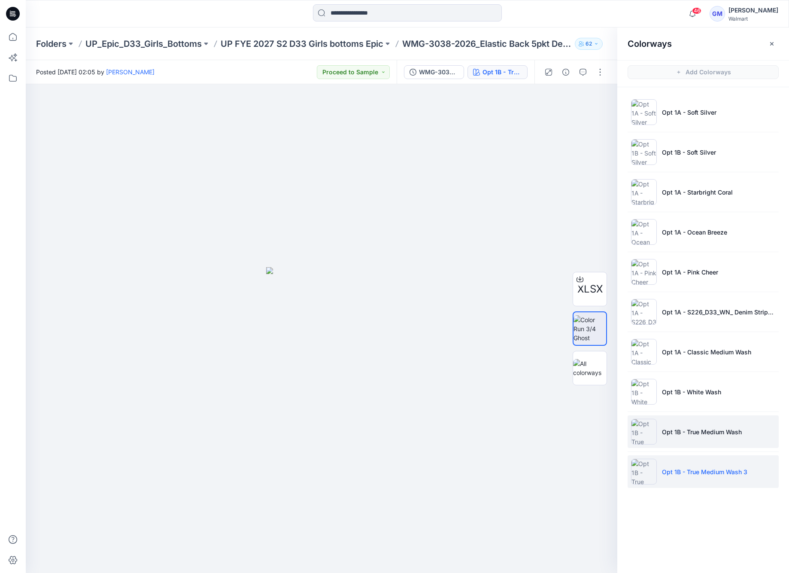
click at [703, 439] on li "Opt 1B - True Medium Wash" at bounding box center [702, 431] width 151 height 33
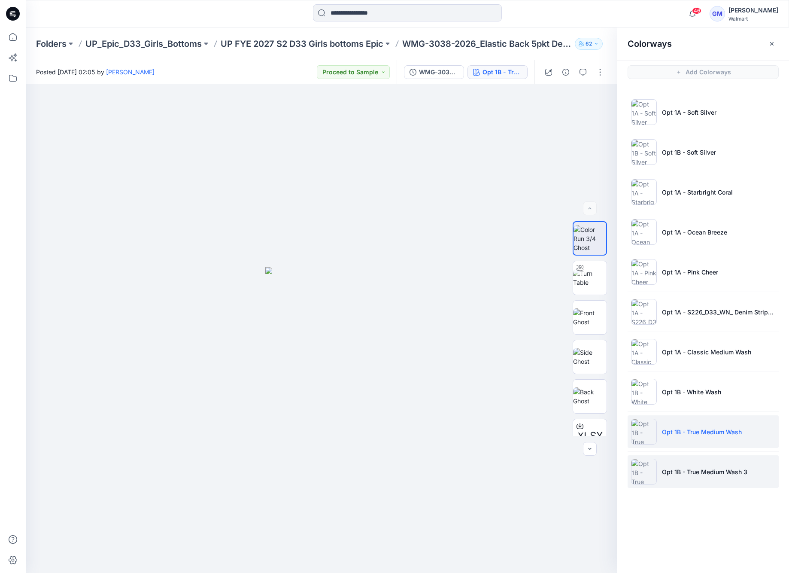
click at [692, 477] on li "Opt 1B - True Medium Wash 3" at bounding box center [702, 471] width 151 height 33
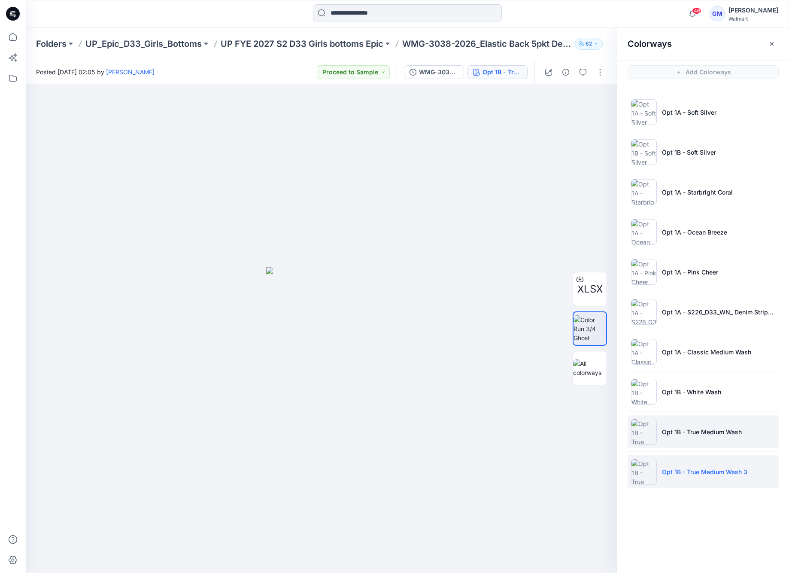
click at [677, 427] on p "Opt 1B - True Medium Wash" at bounding box center [702, 431] width 80 height 9
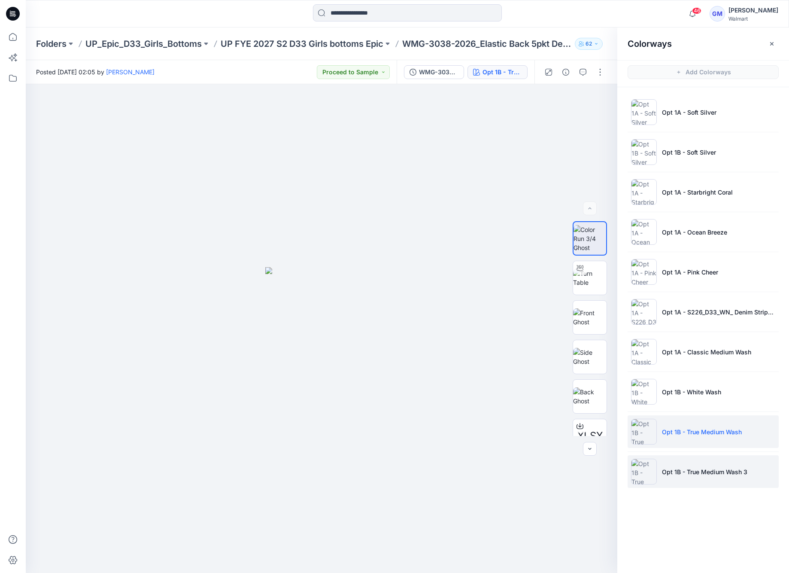
click at [694, 471] on p "Opt 1B - True Medium Wash 3" at bounding box center [704, 471] width 85 height 9
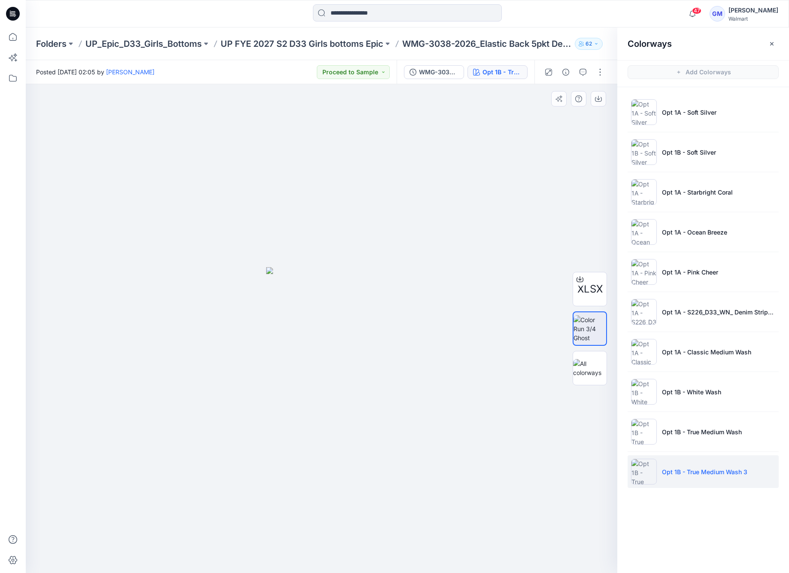
click at [200, 206] on div at bounding box center [321, 328] width 591 height 488
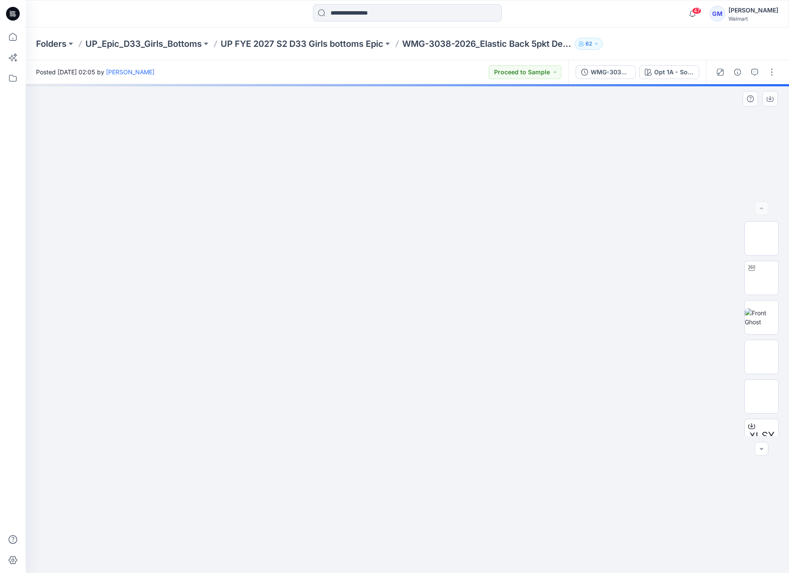
click at [588, 157] on div at bounding box center [407, 328] width 763 height 488
click at [677, 69] on div "Opt 1A - Soft Silver" at bounding box center [673, 71] width 39 height 9
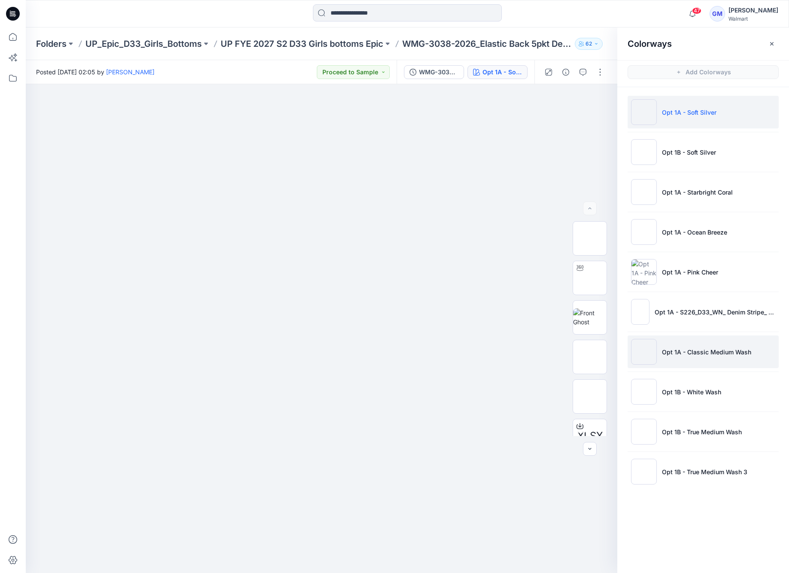
click at [710, 351] on p "Opt 1A - Classic Medium Wash" at bounding box center [706, 351] width 89 height 9
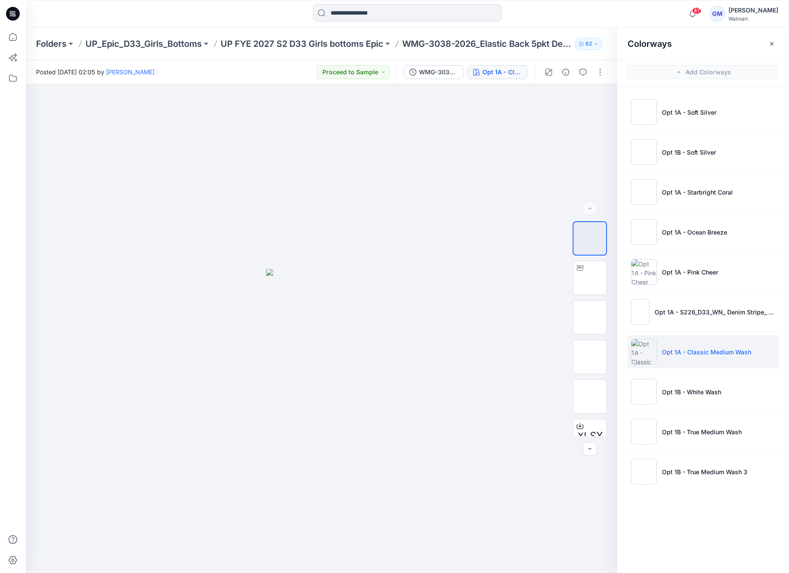
click at [680, 532] on div "Colorways Add Colorways Opt 1A - Soft Silver Opt 1B - Soft Silver Opt 1A - Star…" at bounding box center [703, 299] width 172 height 545
click at [693, 462] on li "Opt 1B - True Medium Wash 3" at bounding box center [702, 471] width 151 height 33
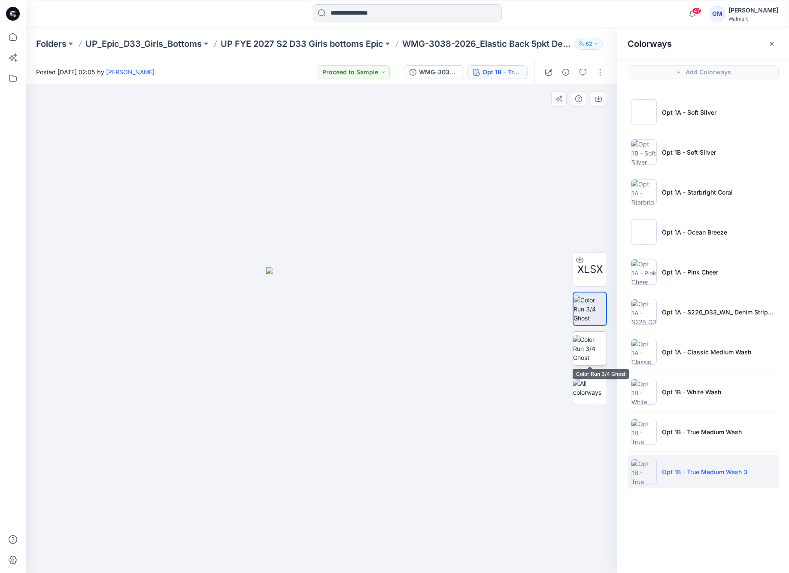
click at [590, 338] on img at bounding box center [589, 348] width 33 height 27
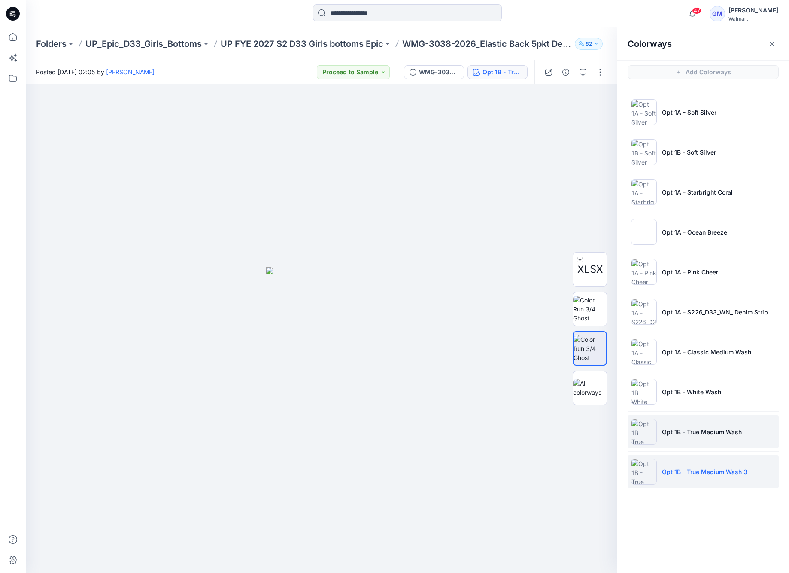
click at [701, 435] on p "Opt 1B - True Medium Wash" at bounding box center [702, 431] width 80 height 9
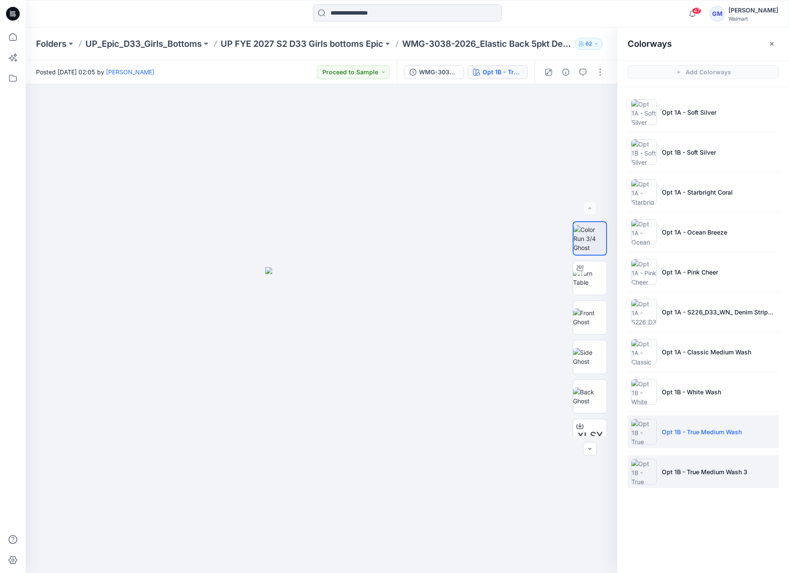
click at [707, 477] on li "Opt 1B - True Medium Wash 3" at bounding box center [702, 471] width 151 height 33
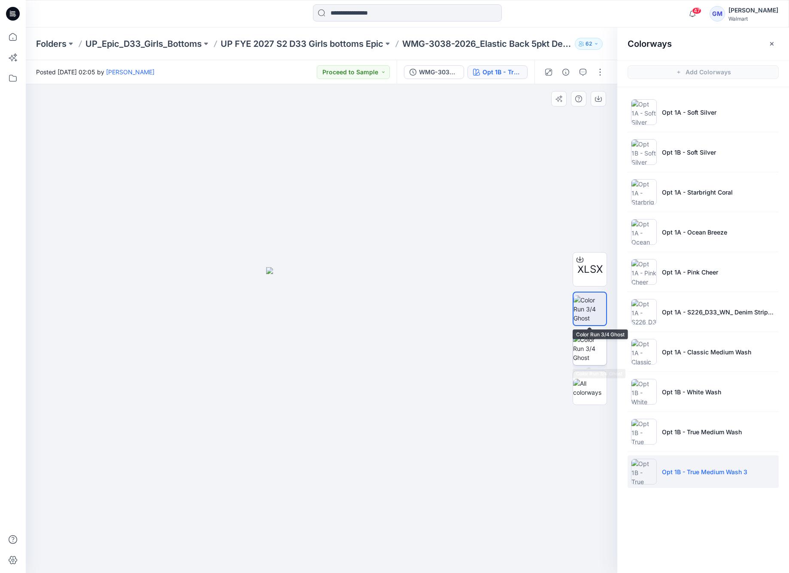
click at [590, 345] on img at bounding box center [589, 348] width 33 height 27
click at [606, 72] on button "button" at bounding box center [600, 72] width 14 height 14
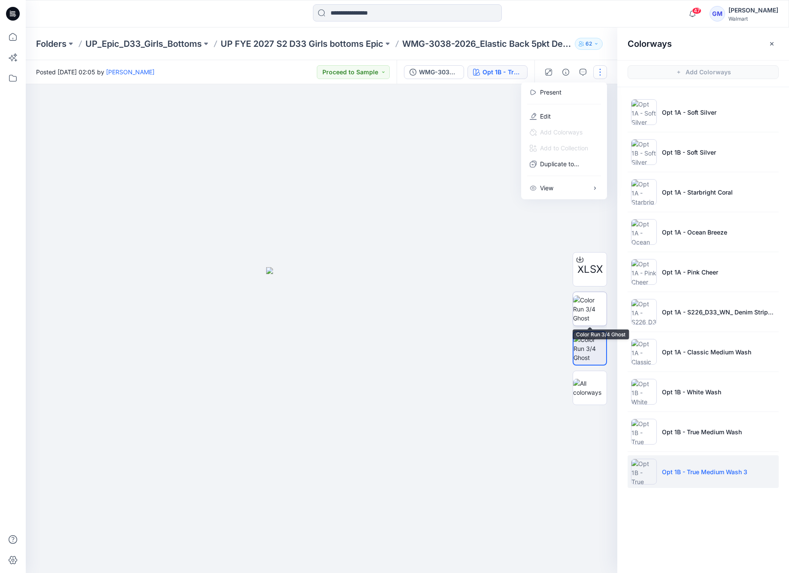
click at [588, 313] on img at bounding box center [589, 308] width 33 height 27
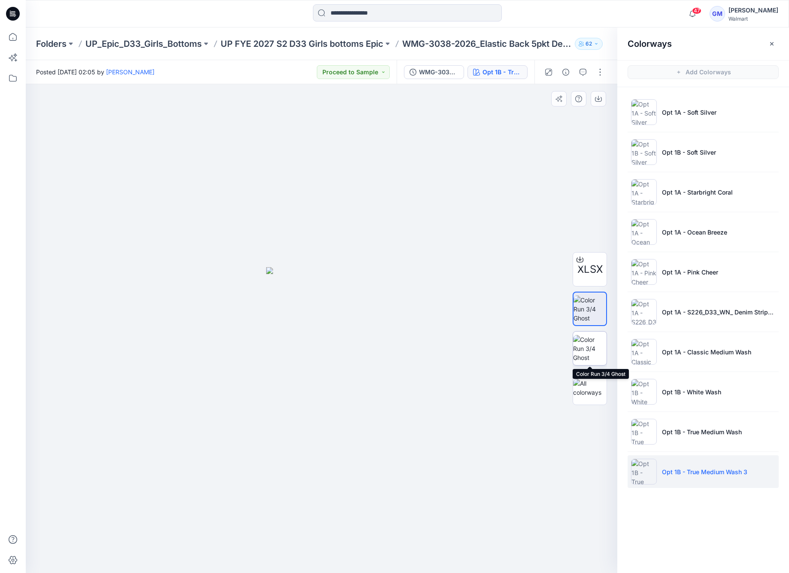
click at [581, 344] on img at bounding box center [589, 348] width 33 height 27
click at [601, 74] on button "button" at bounding box center [600, 72] width 14 height 14
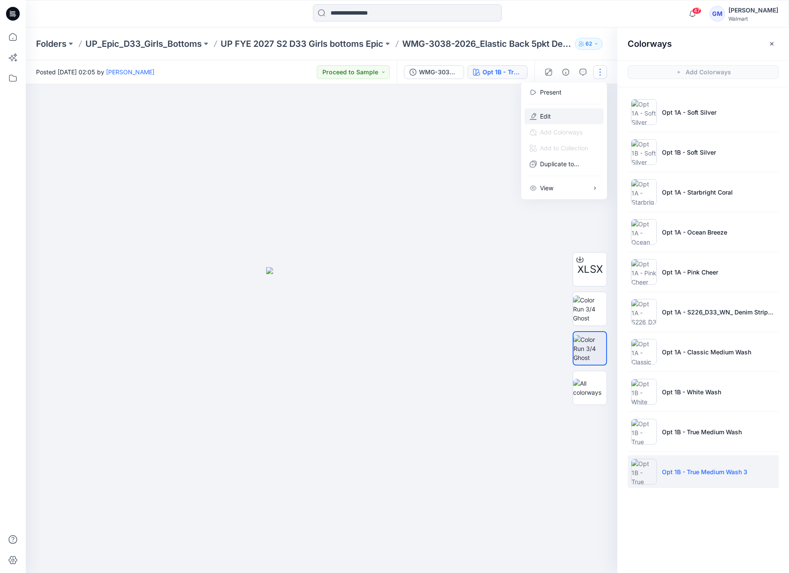
click at [568, 119] on button "Edit" at bounding box center [563, 116] width 79 height 16
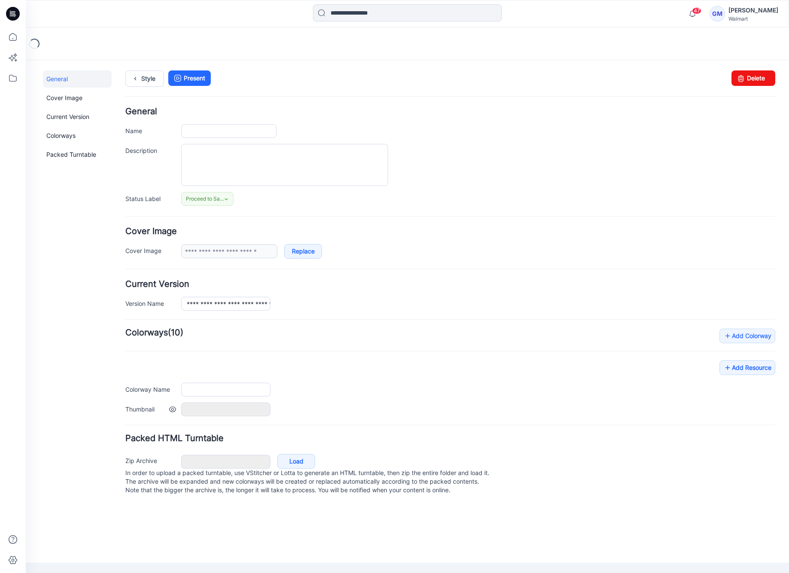
type input "**********"
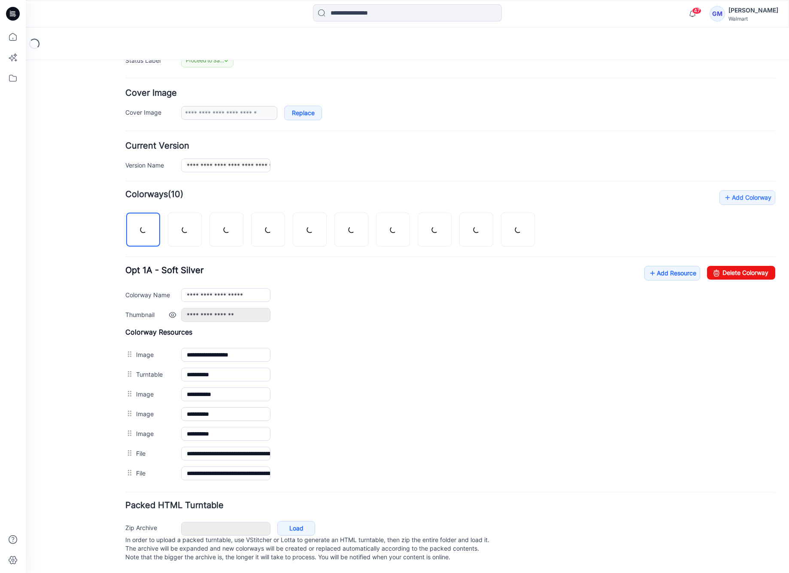
scroll to position [147, 0]
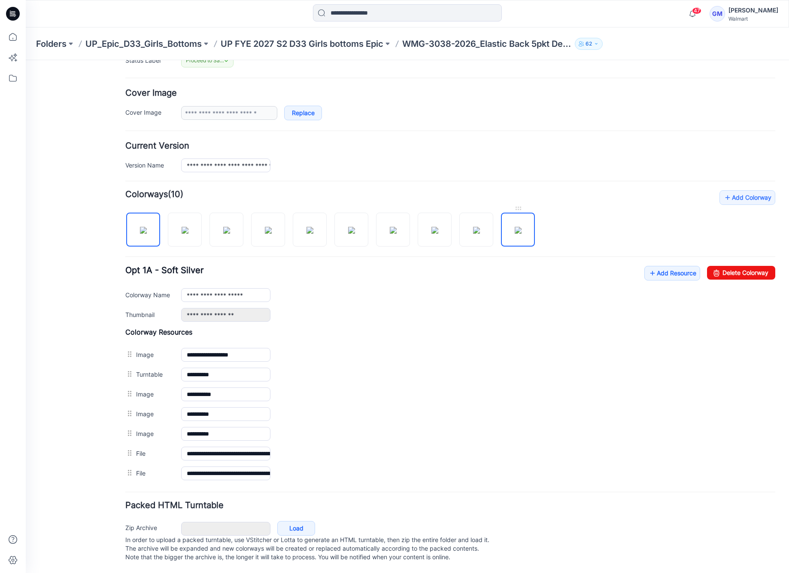
click at [518, 227] on img at bounding box center [518, 230] width 7 height 7
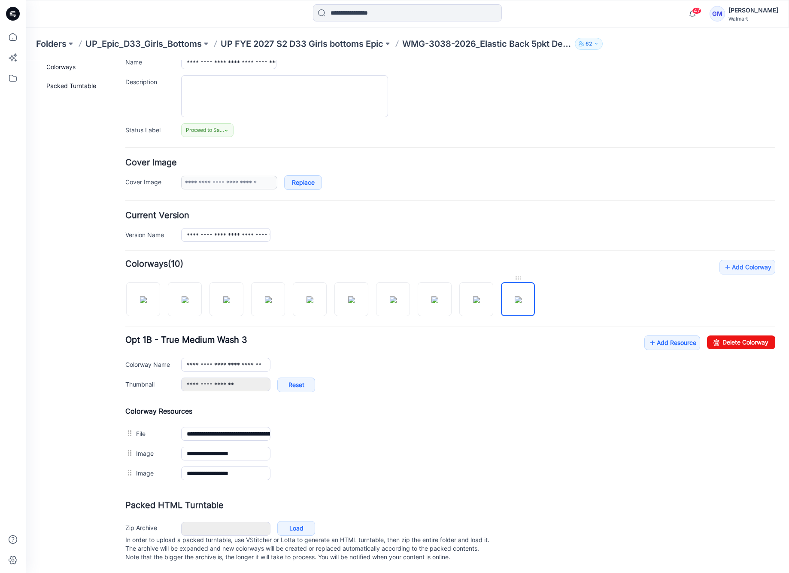
scroll to position [77, 0]
click at [714, 335] on link "Delete Colorway" at bounding box center [741, 342] width 68 height 14
type input "**********"
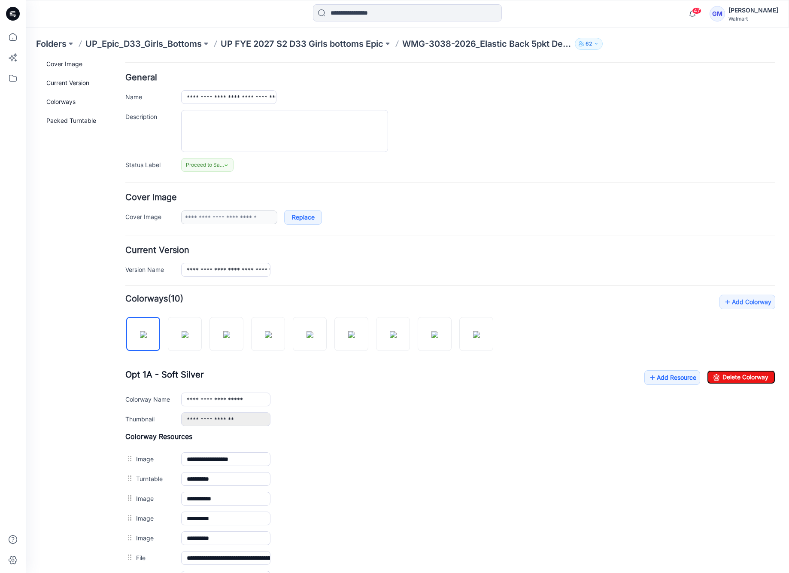
scroll to position [0, 0]
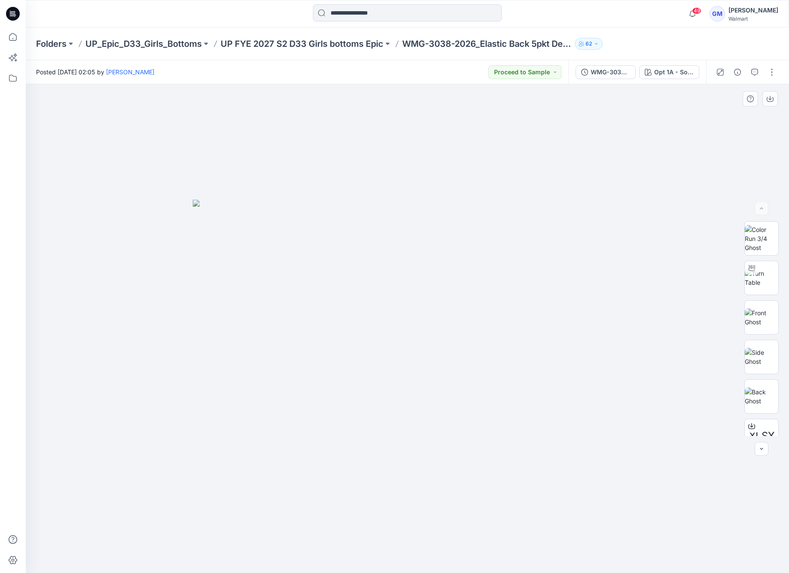
click at [242, 555] on div at bounding box center [407, 328] width 763 height 488
click at [660, 76] on div "Opt 1A - Soft Silver" at bounding box center [673, 71] width 39 height 9
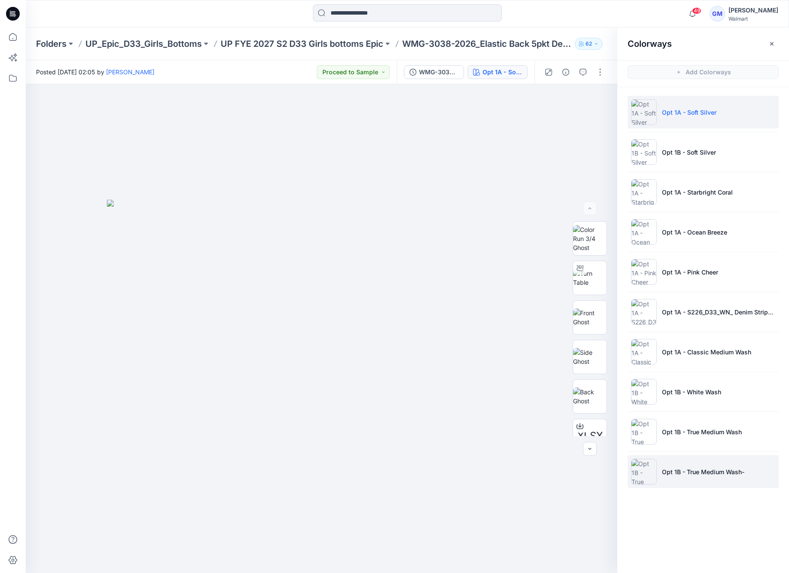
click at [704, 475] on p "Opt 1B - True Medium Wash-" at bounding box center [703, 471] width 82 height 9
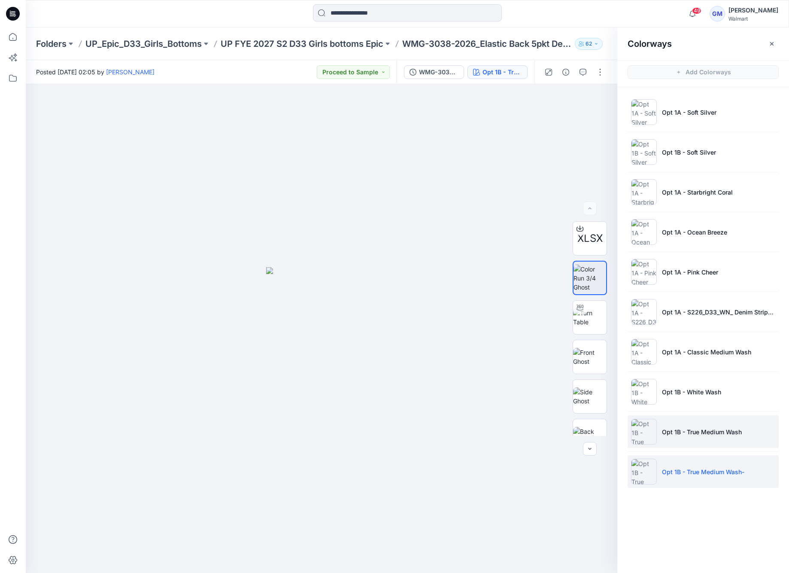
click at [712, 431] on p "Opt 1B - True Medium Wash" at bounding box center [702, 431] width 80 height 9
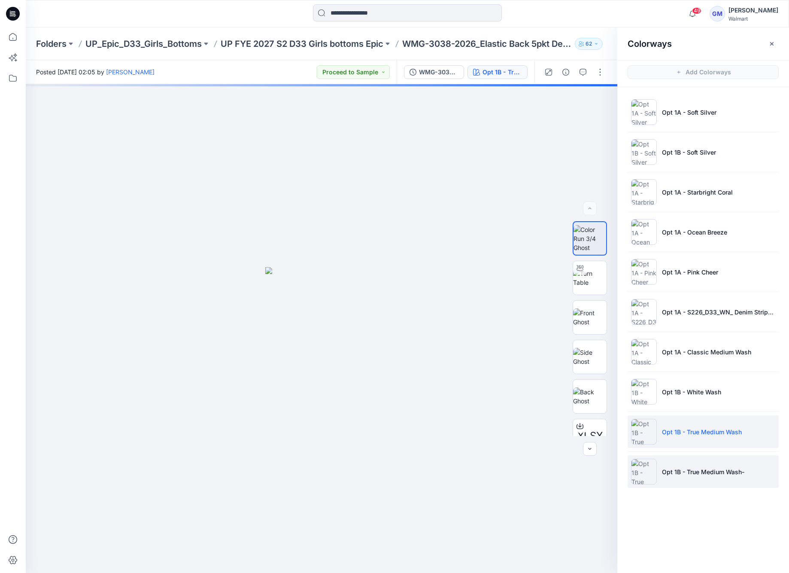
click at [705, 468] on p "Opt 1B - True Medium Wash-" at bounding box center [703, 471] width 82 height 9
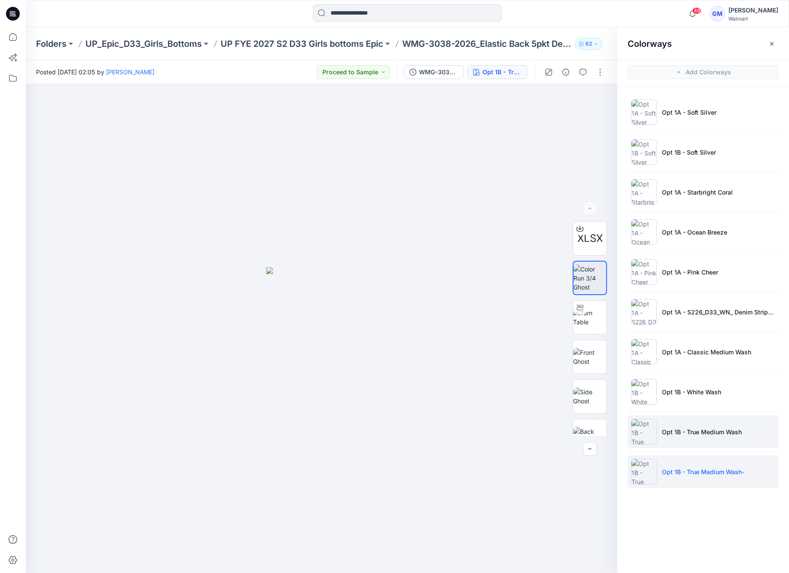
click at [672, 427] on p "Opt 1B - True Medium Wash" at bounding box center [702, 431] width 80 height 9
click at [691, 475] on p "Opt 1B - True Medium Wash-" at bounding box center [703, 471] width 82 height 9
click at [699, 442] on li "Opt 1B - True Medium Wash" at bounding box center [702, 431] width 151 height 33
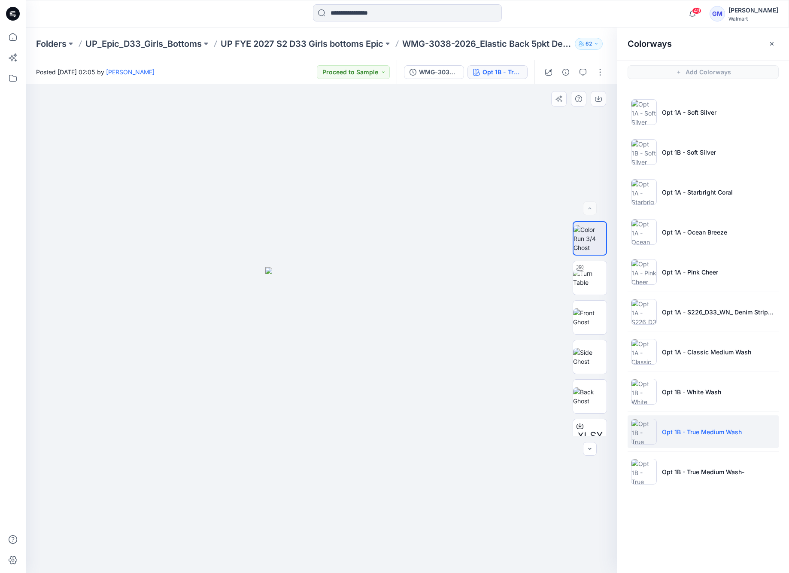
click at [362, 335] on img at bounding box center [321, 420] width 112 height 306
click at [173, 383] on div at bounding box center [321, 328] width 591 height 488
click at [685, 478] on li "Opt 1B - True Medium Wash-" at bounding box center [702, 471] width 151 height 33
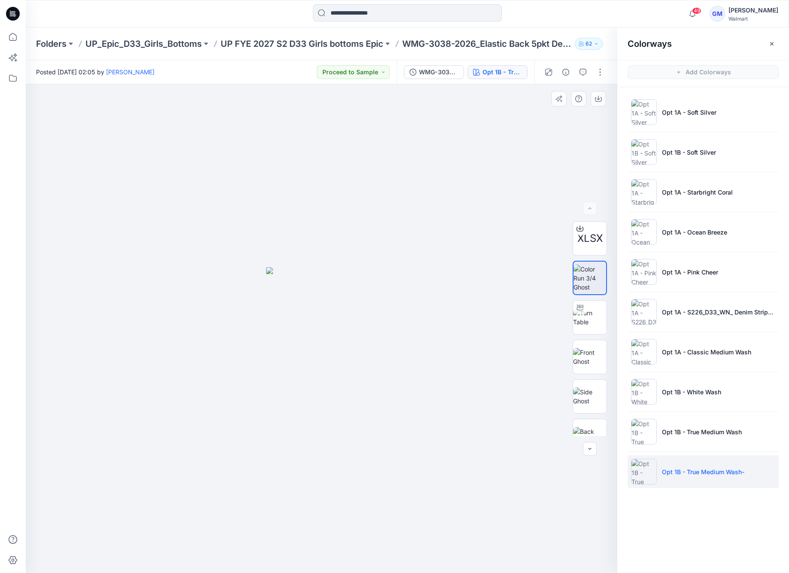
click at [215, 436] on div at bounding box center [321, 328] width 591 height 488
click at [678, 430] on p "Opt 1B - True Medium Wash" at bounding box center [702, 431] width 80 height 9
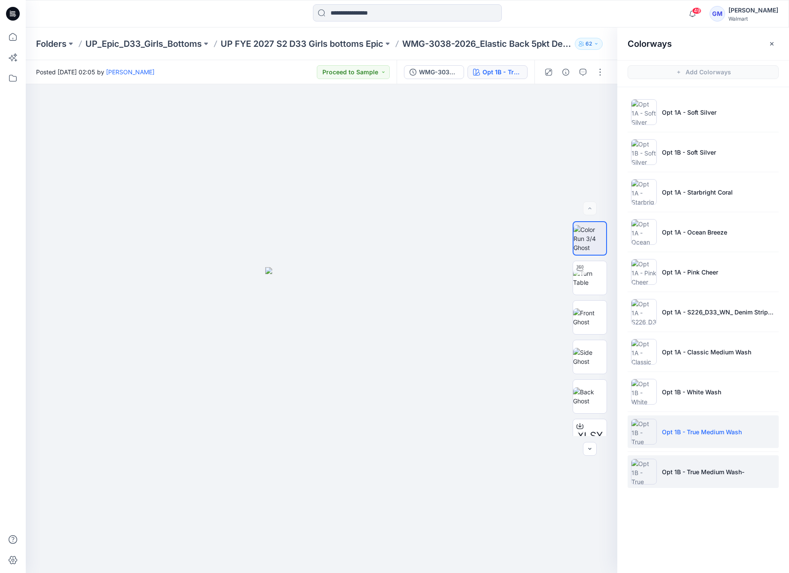
click at [716, 481] on li "Opt 1B - True Medium Wash-" at bounding box center [702, 471] width 151 height 33
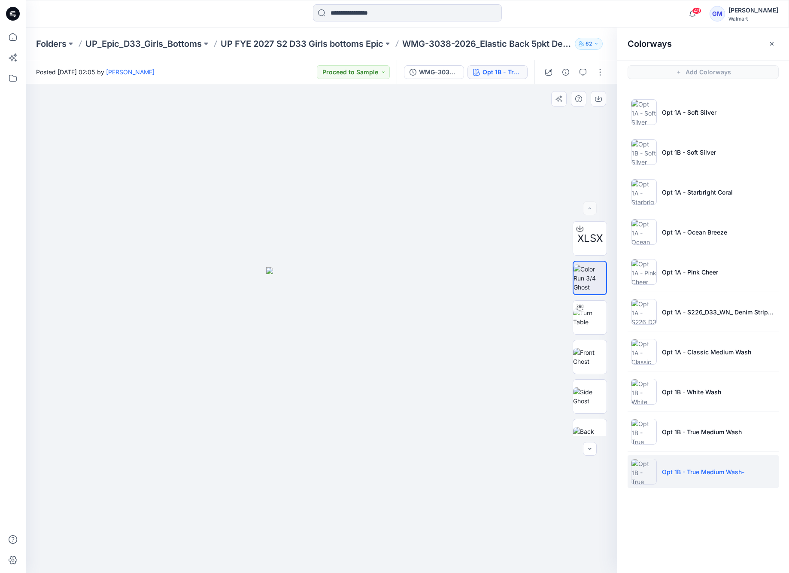
click at [367, 397] on div at bounding box center [321, 328] width 591 height 488
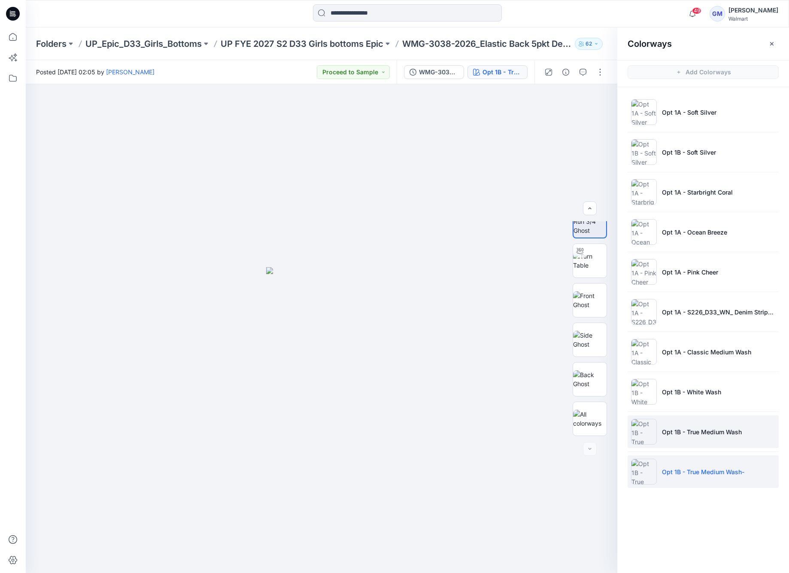
click at [696, 432] on p "Opt 1B - True Medium Wash" at bounding box center [702, 431] width 80 height 9
click at [306, 457] on div at bounding box center [321, 328] width 591 height 488
click at [119, 150] on div at bounding box center [321, 328] width 591 height 488
click at [186, 375] on div at bounding box center [321, 328] width 591 height 488
click at [737, 428] on p "Opt 1B - True Medium Wash" at bounding box center [702, 431] width 80 height 9
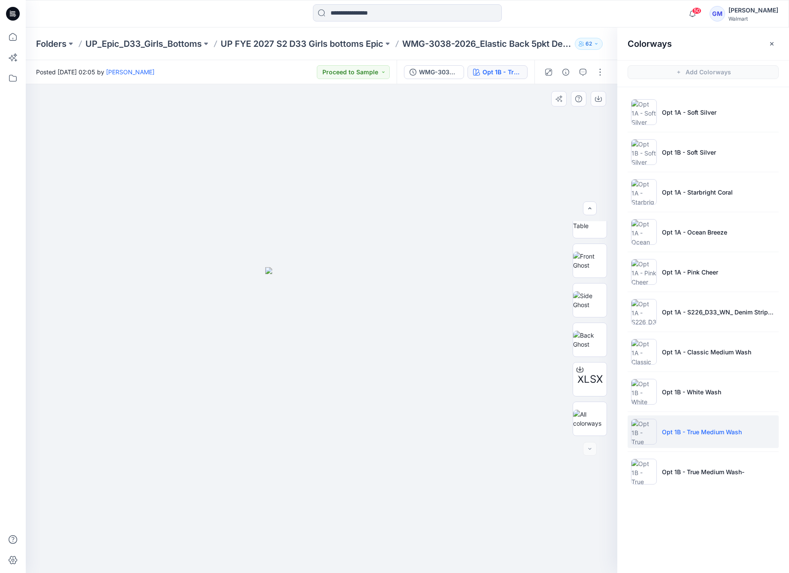
click at [88, 545] on div at bounding box center [321, 328] width 591 height 488
click at [328, 355] on img at bounding box center [321, 420] width 112 height 306
click at [389, 339] on div at bounding box center [321, 328] width 591 height 488
click at [691, 477] on li "Opt 1B - True Medium Wash-" at bounding box center [702, 471] width 151 height 33
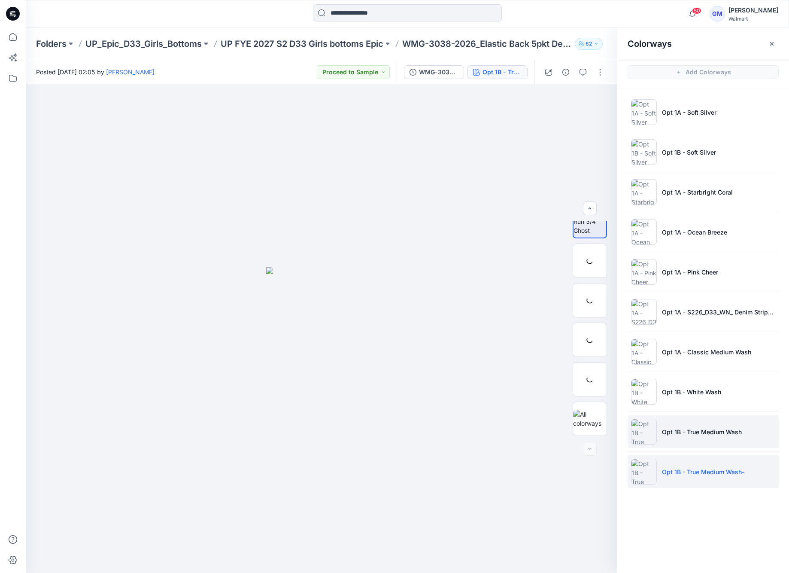
click at [706, 428] on p "Opt 1B - True Medium Wash" at bounding box center [702, 431] width 80 height 9
click at [708, 460] on li "Opt 1B - True Medium Wash-" at bounding box center [702, 471] width 151 height 33
click at [83, 307] on div at bounding box center [321, 328] width 591 height 488
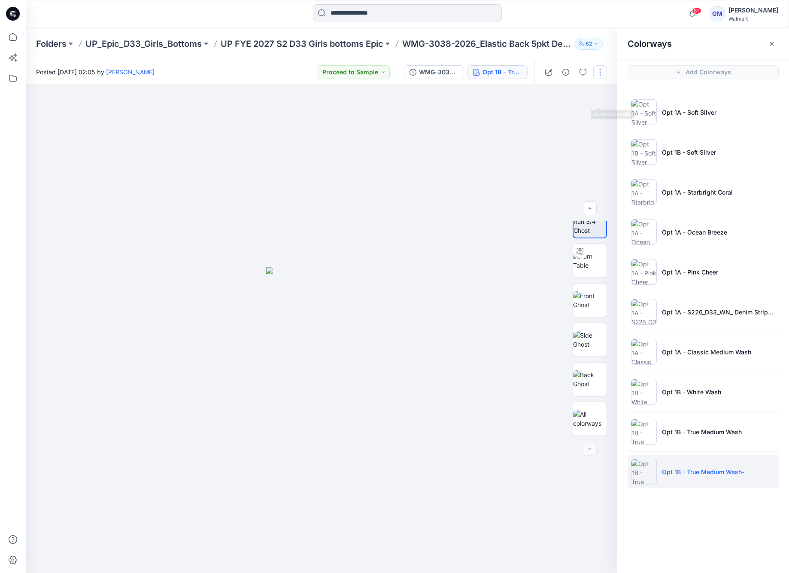
click at [599, 74] on button "button" at bounding box center [600, 72] width 14 height 14
click at [566, 114] on button "Edit" at bounding box center [563, 116] width 79 height 16
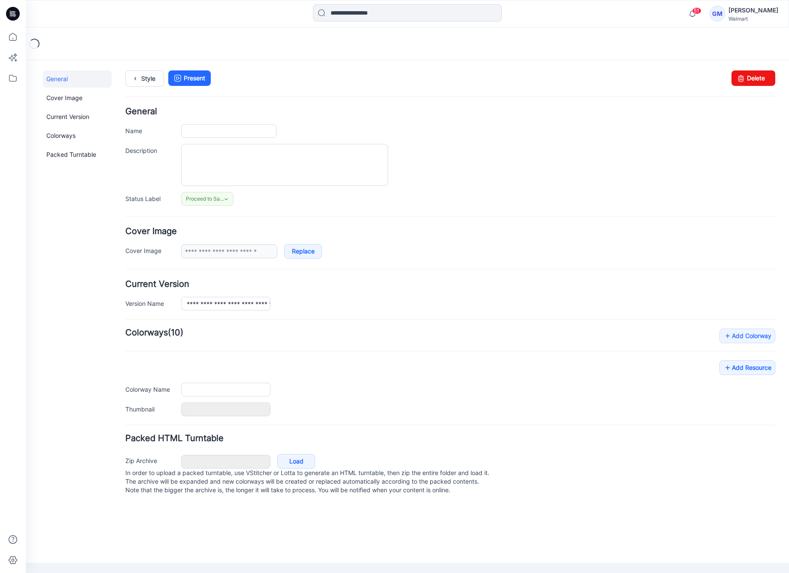
type input "**********"
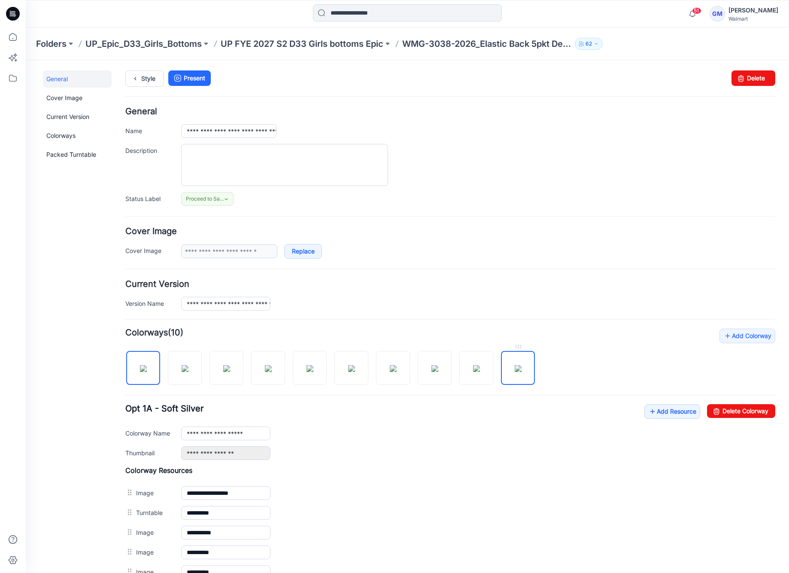
click at [521, 372] on img at bounding box center [518, 368] width 7 height 7
drag, startPoint x: 708, startPoint y: 408, endPoint x: 482, endPoint y: 112, distance: 372.0
click at [710, 408] on icon at bounding box center [716, 411] width 12 height 14
type input "**********"
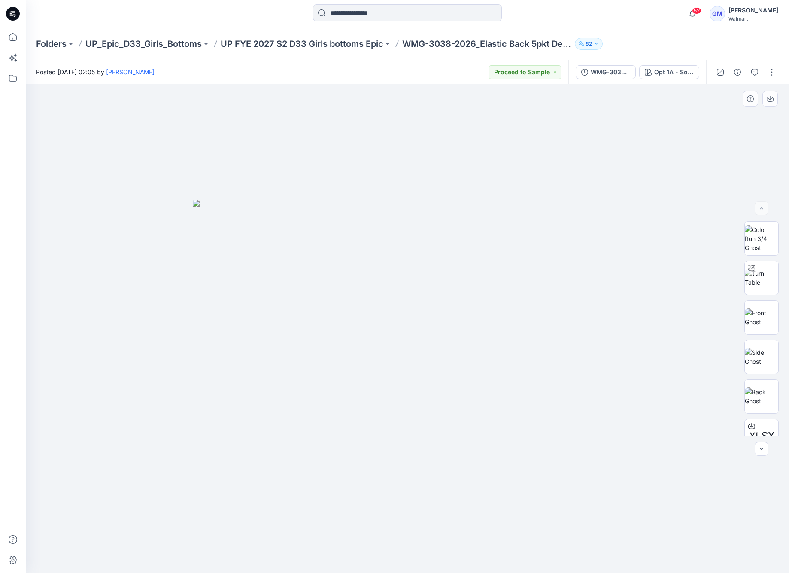
click at [71, 251] on div at bounding box center [407, 328] width 763 height 488
click at [12, 76] on icon at bounding box center [12, 78] width 19 height 19
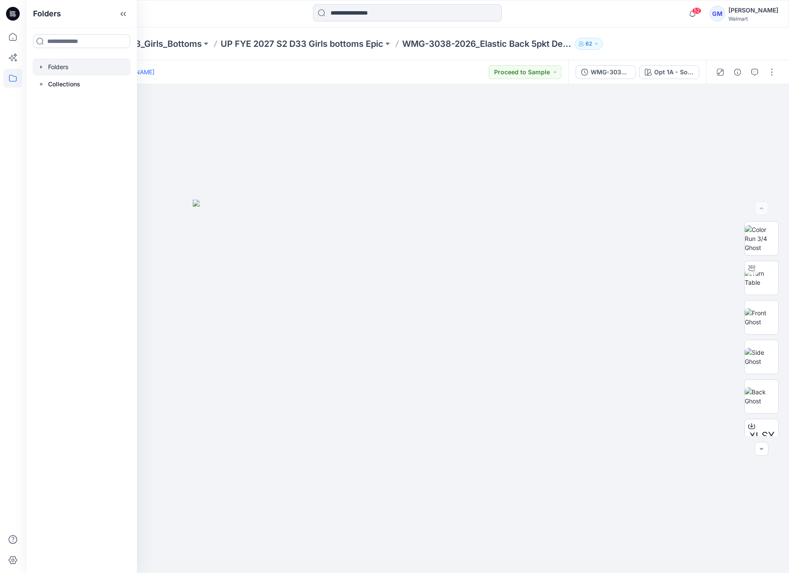
click at [55, 67] on div at bounding box center [82, 66] width 98 height 17
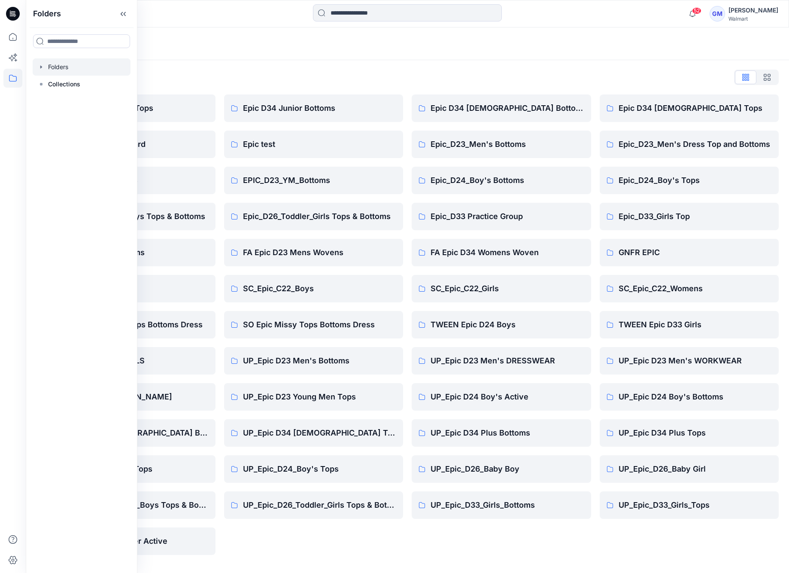
click at [227, 77] on div "Folders List" at bounding box center [407, 77] width 742 height 14
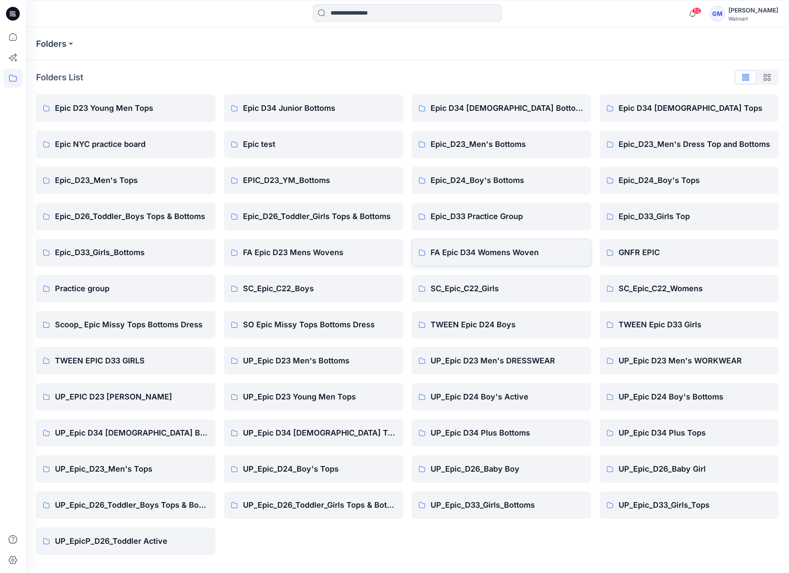
click at [483, 247] on p "FA Epic D34 Womens Woven" at bounding box center [507, 252] width 154 height 12
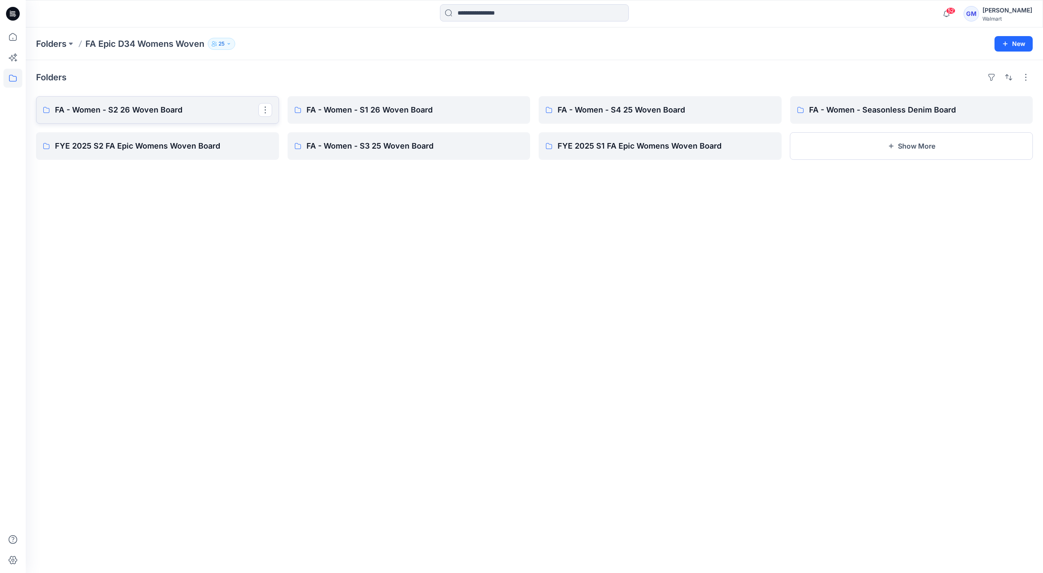
click at [142, 102] on link "FA - Women - S2 26 Woven Board" at bounding box center [157, 109] width 243 height 27
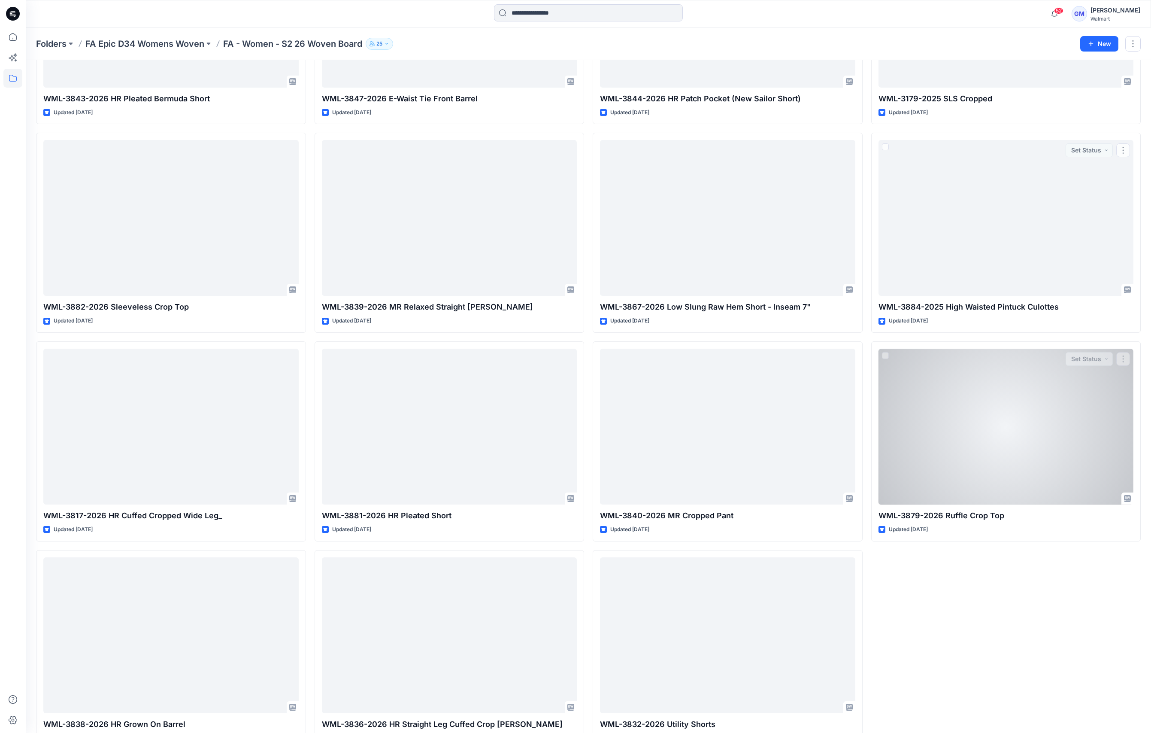
scroll to position [824, 0]
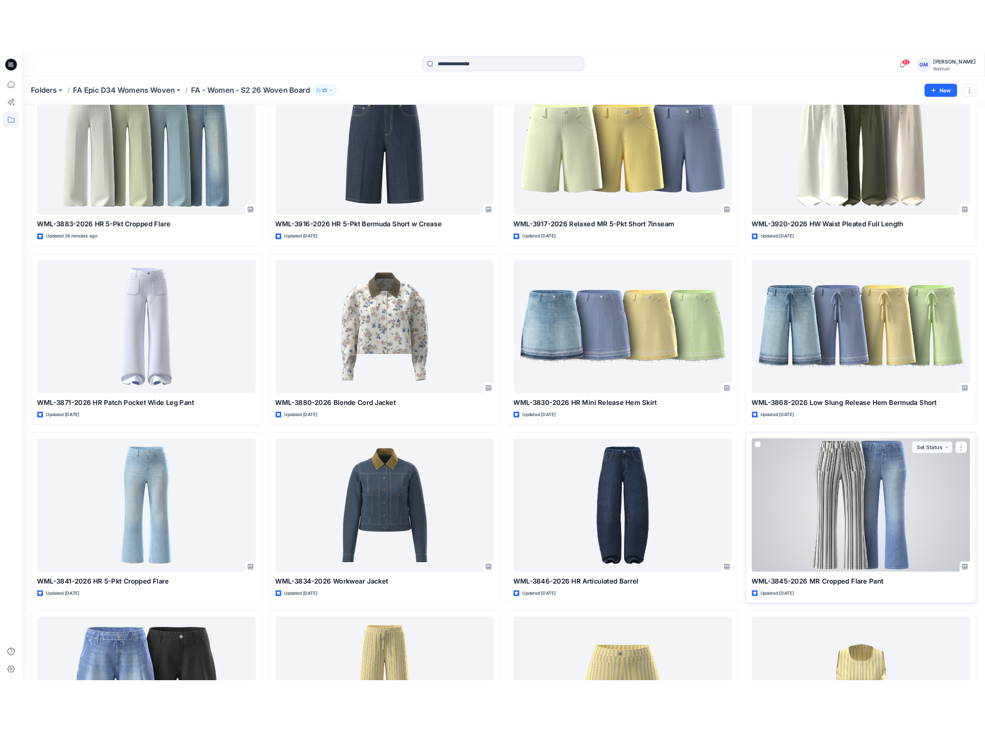
scroll to position [0, 0]
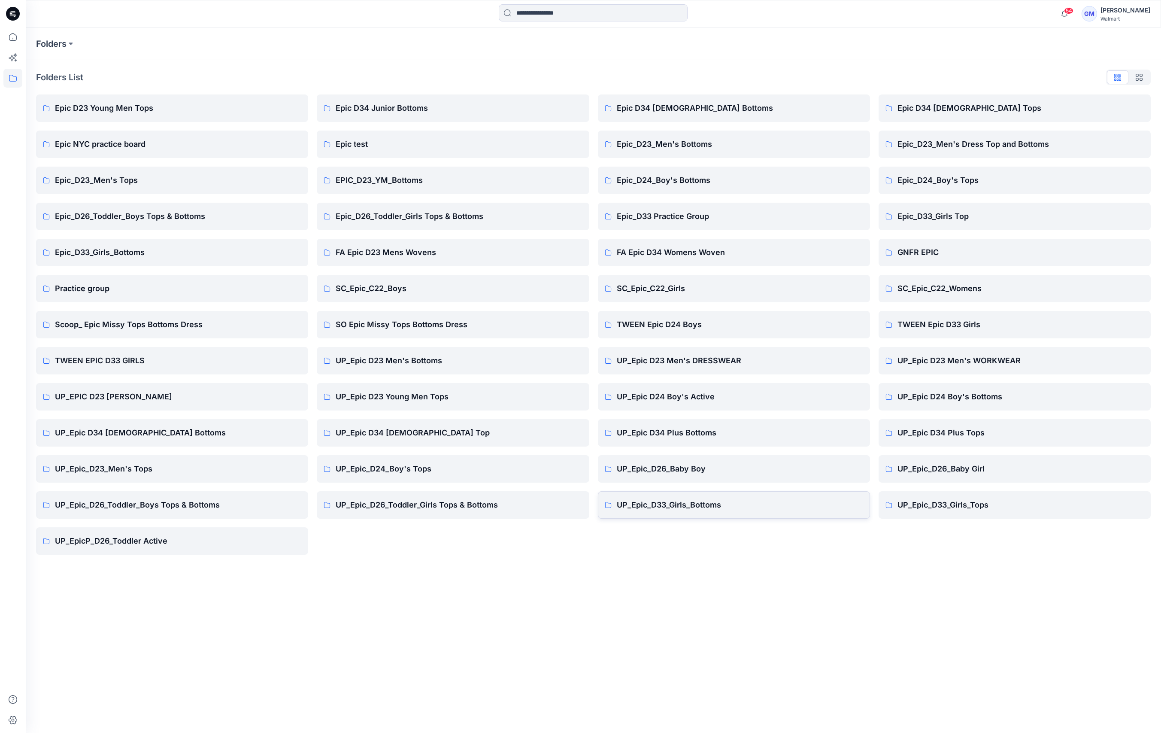
click at [674, 506] on p "UP_Epic_D33_Girls_Bottoms" at bounding box center [740, 505] width 246 height 12
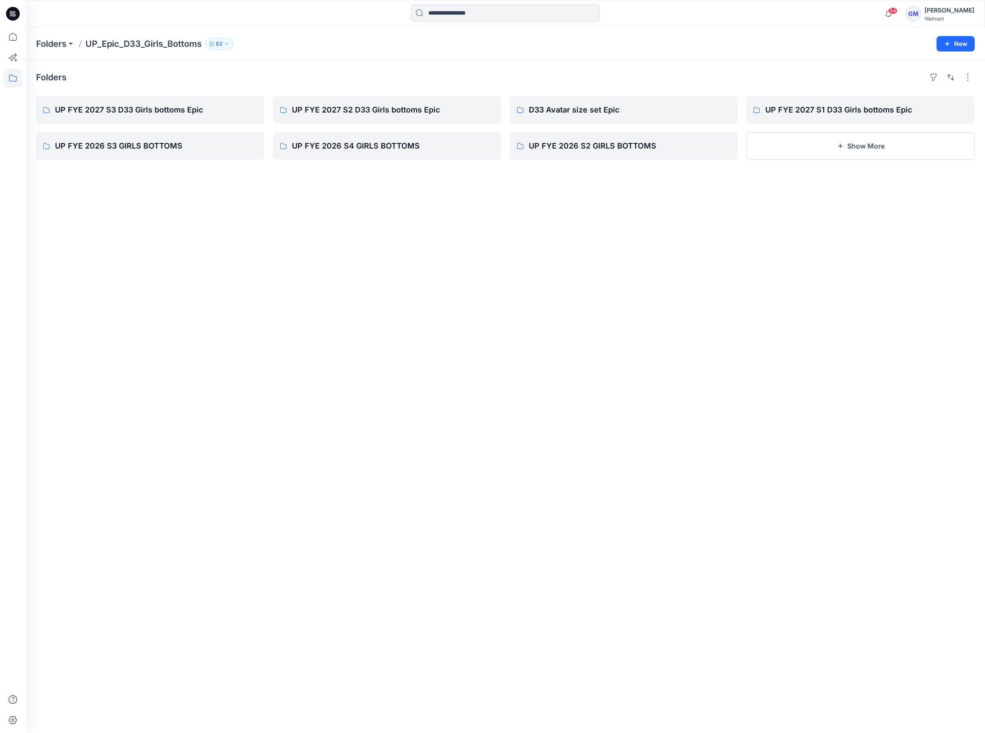
click at [131, 284] on div "Folders UP FYE 2027 S3 D33 Girls bottoms Epic UP FYE 2026 S3 GIRLS BOTTOMS UP F…" at bounding box center [505, 396] width 959 height 673
click at [173, 112] on p "UP FYE 2027 S3 D33 Girls bottoms Epic" at bounding box center [149, 110] width 189 height 12
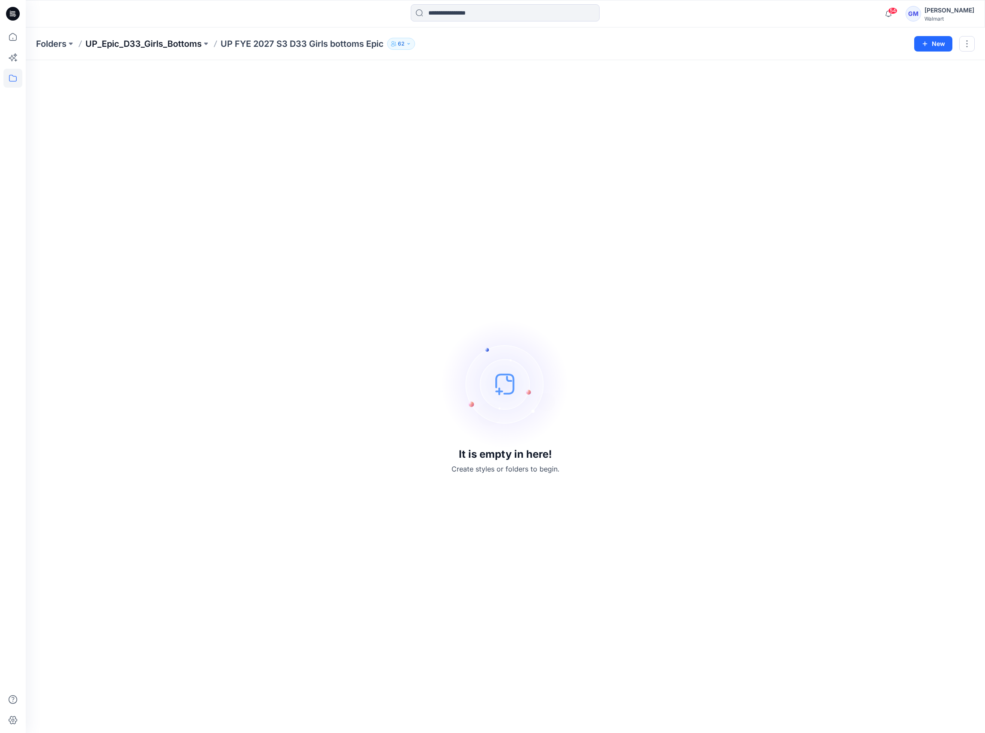
click at [164, 48] on p "UP_Epic_D33_Girls_Bottoms" at bounding box center [143, 44] width 116 height 12
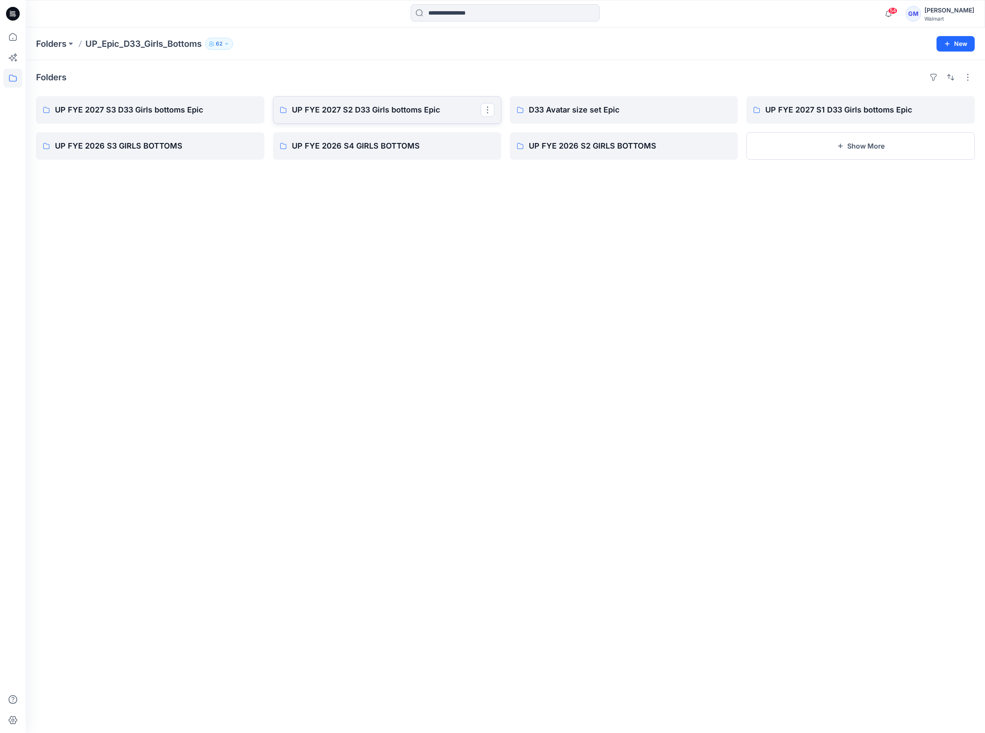
click at [419, 105] on p "UP FYE 2027 S2 D33 Girls bottoms Epic" at bounding box center [386, 110] width 189 height 12
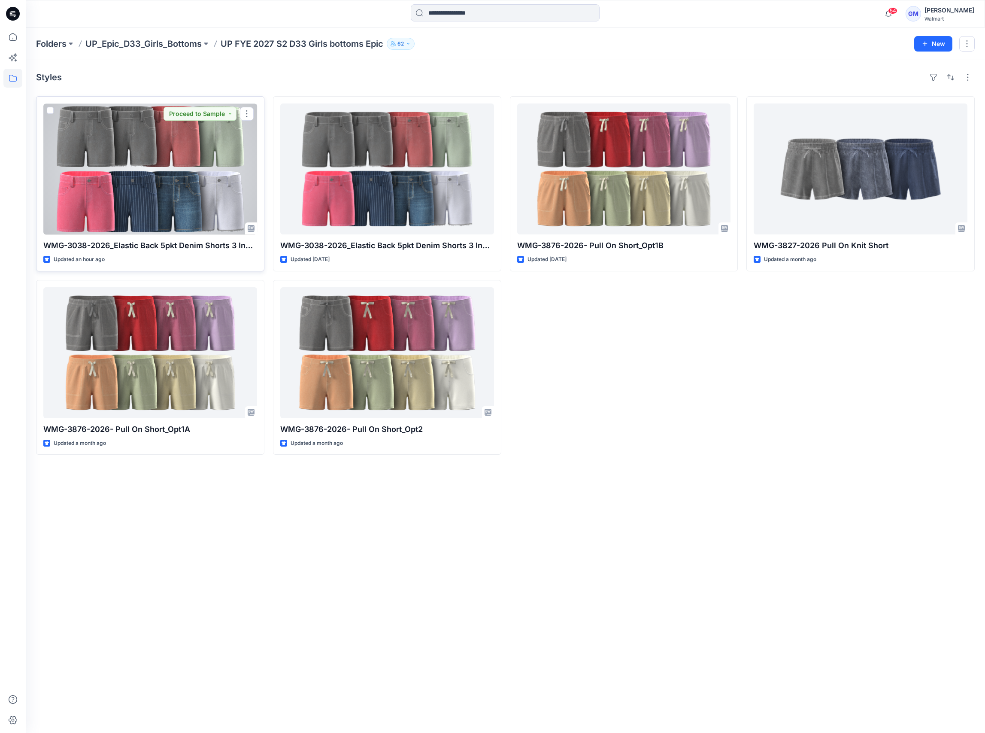
click at [179, 206] on div at bounding box center [150, 168] width 214 height 131
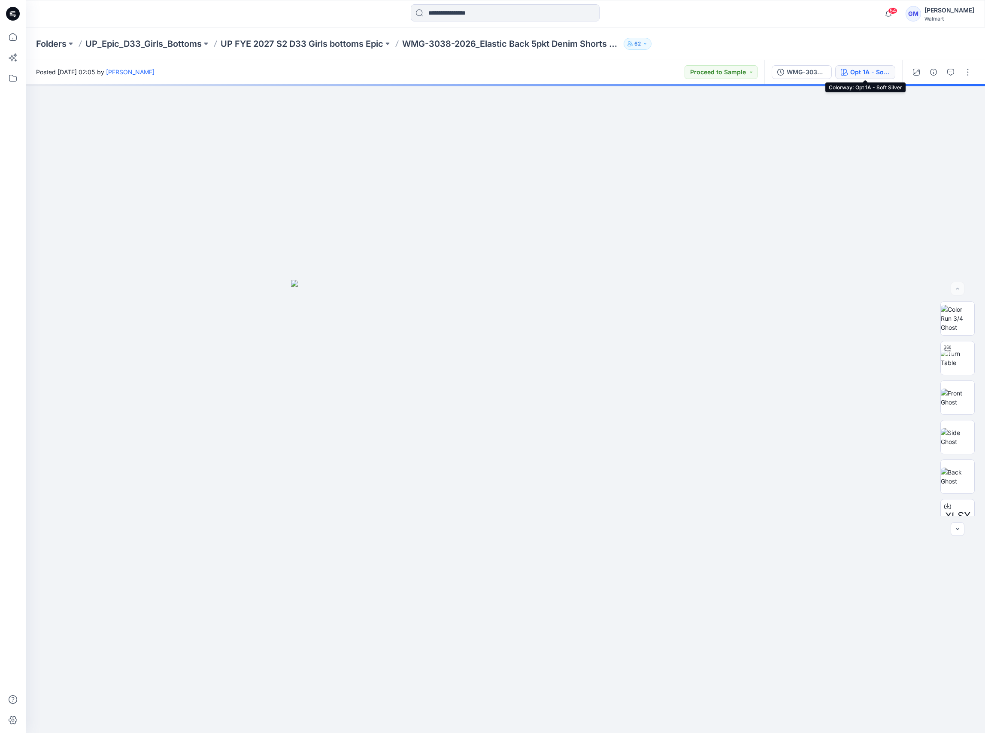
click at [788, 70] on icon "button" at bounding box center [844, 72] width 7 height 7
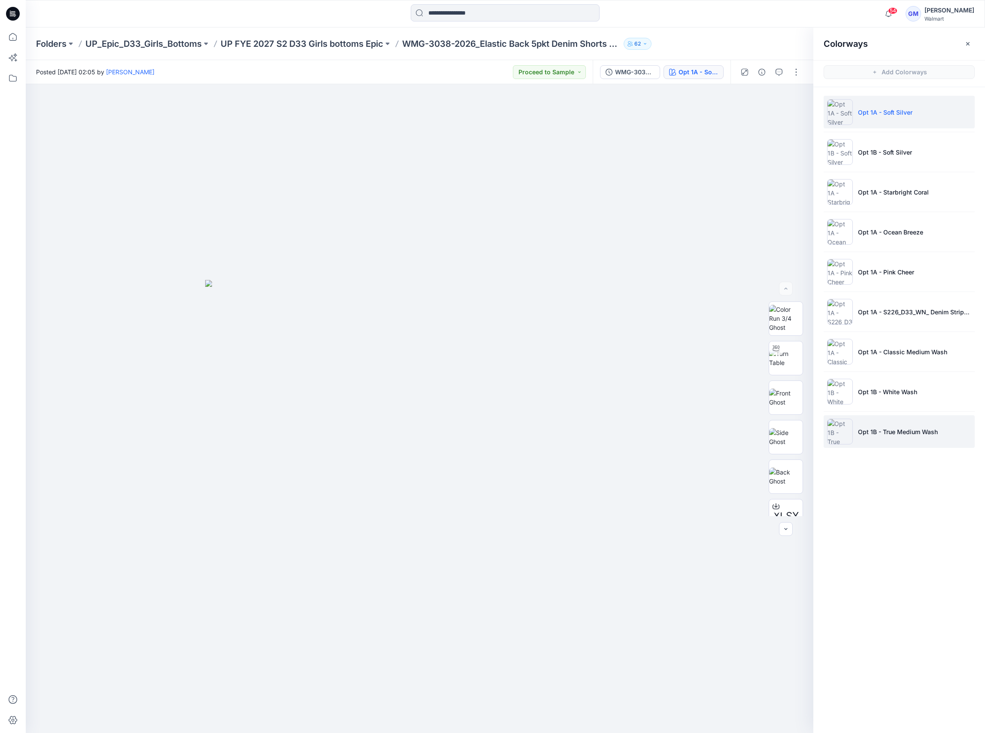
click at [788, 438] on li "Opt 1B - True Medium Wash" at bounding box center [899, 431] width 151 height 33
drag, startPoint x: 125, startPoint y: 328, endPoint x: 139, endPoint y: 332, distance: 15.2
click at [125, 328] on div at bounding box center [420, 408] width 788 height 648
click at [788, 536] on div "Colorways Add Colorways Opt 1A - Soft Silver Opt 1B - Soft Silver Opt 1A - Star…" at bounding box center [899, 379] width 172 height 705
click at [718, 154] on div at bounding box center [420, 408] width 788 height 648
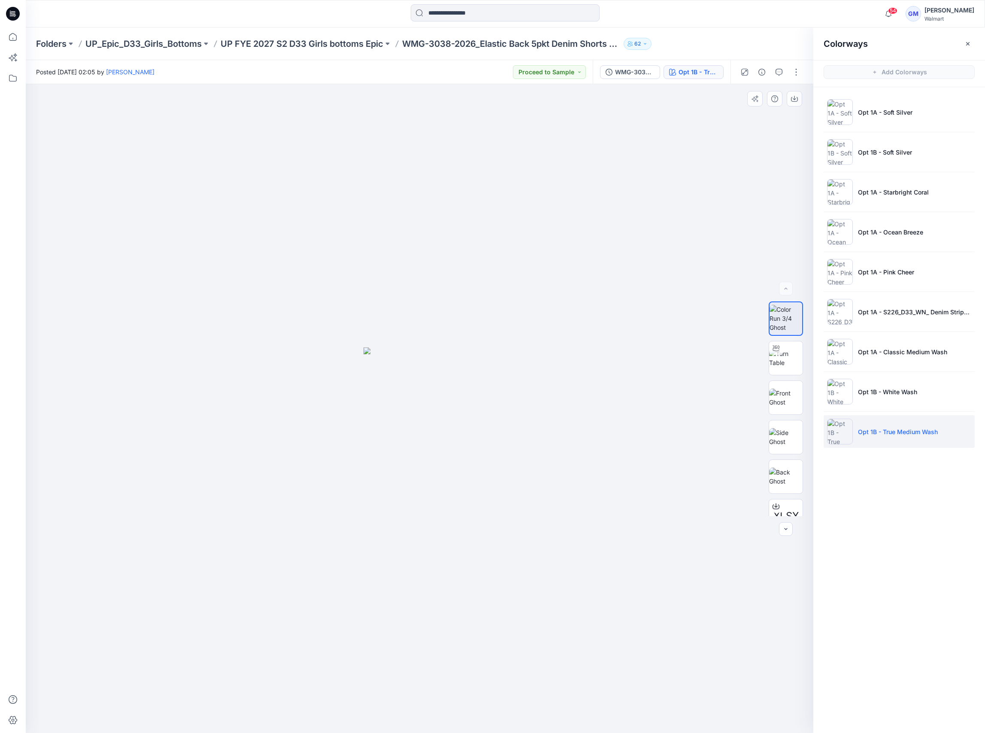
drag, startPoint x: 522, startPoint y: 540, endPoint x: 526, endPoint y: 524, distance: 16.8
click at [522, 537] on div at bounding box center [420, 408] width 788 height 648
drag, startPoint x: 312, startPoint y: 257, endPoint x: 349, endPoint y: 292, distance: 51.9
click at [312, 257] on div at bounding box center [420, 408] width 788 height 648
click at [188, 17] on div at bounding box center [146, 13] width 240 height 19
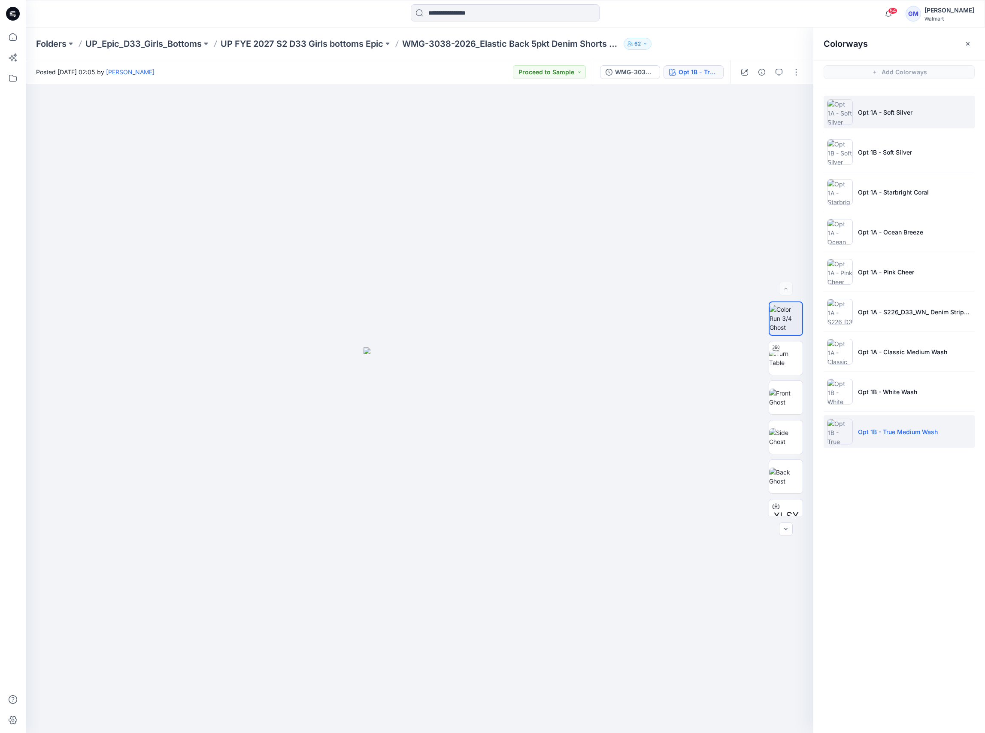
drag, startPoint x: 771, startPoint y: 41, endPoint x: 855, endPoint y: 108, distance: 107.5
click at [779, 43] on div "Folders UP_Epic_D33_Girls_Bottoms UP FYE 2027 S2 D33 Girls bottoms Epic WMG-303…" at bounding box center [472, 44] width 872 height 12
click at [348, 463] on div at bounding box center [420, 408] width 788 height 648
